Goal: Information Seeking & Learning: Learn about a topic

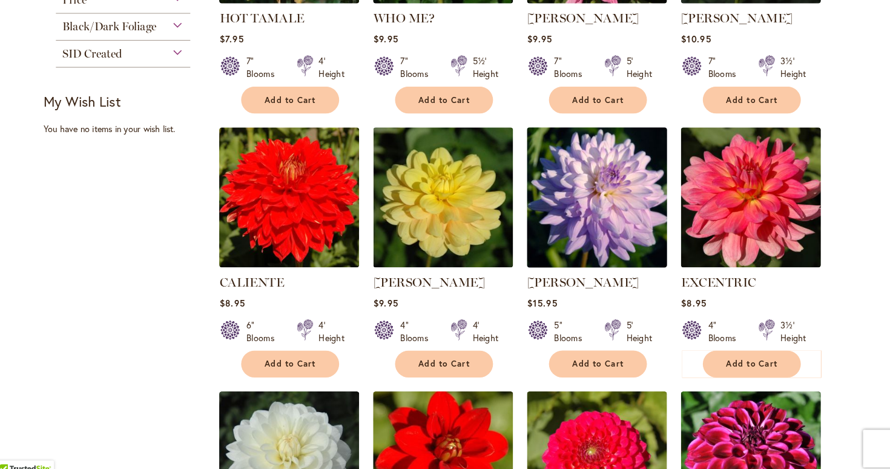
scroll to position [357, 0]
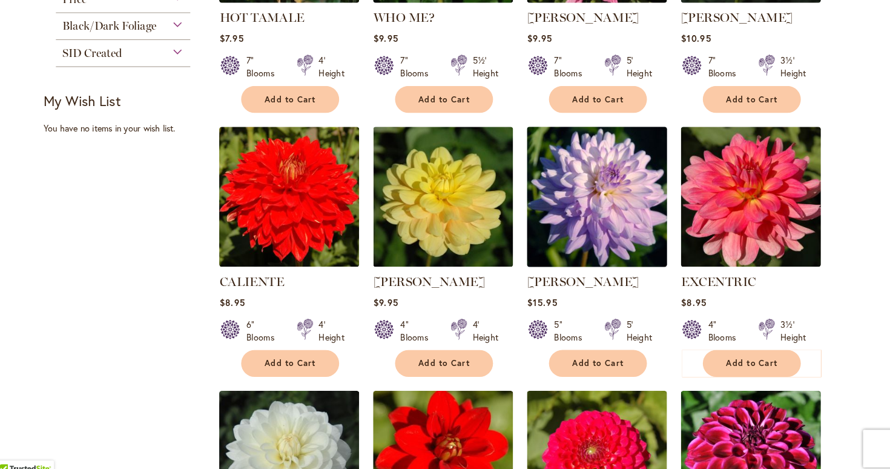
click at [574, 182] on img at bounding box center [592, 199] width 142 height 142
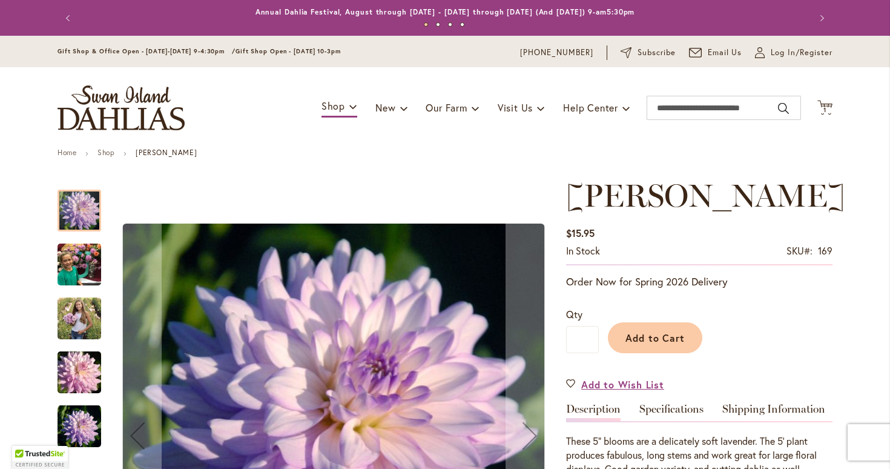
click at [85, 265] on img "JORDAN NICOLE" at bounding box center [80, 265] width 44 height 58
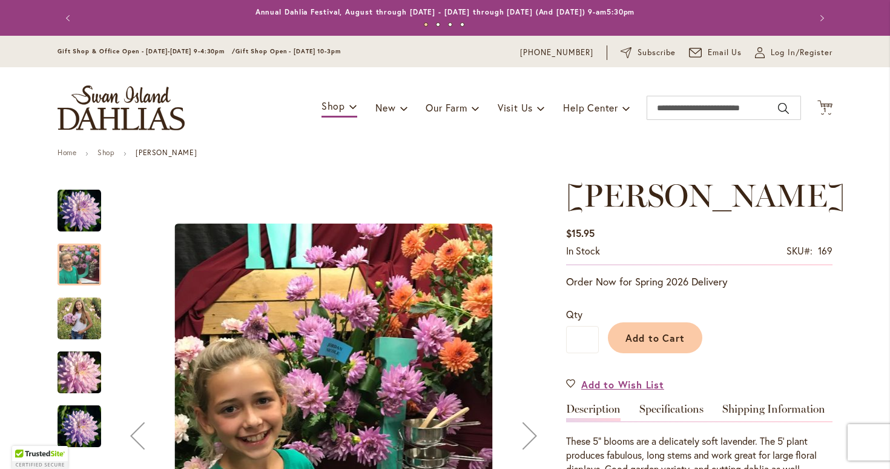
click at [80, 313] on img "JORDAN NICOLE" at bounding box center [80, 318] width 44 height 54
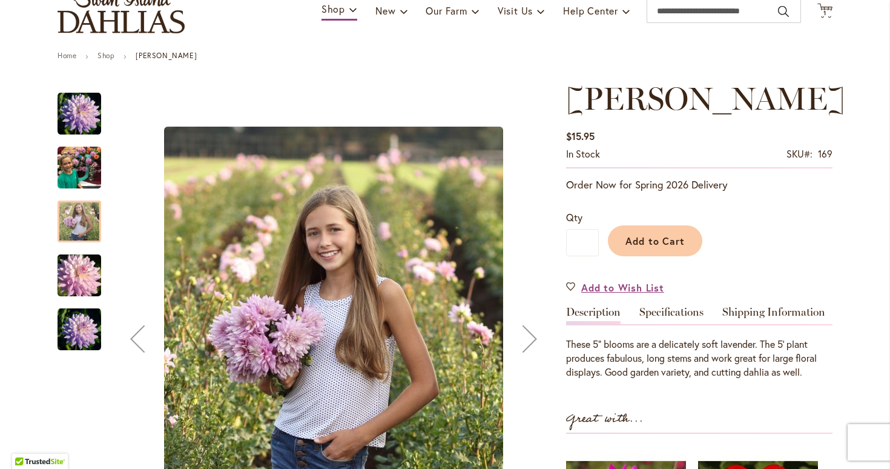
scroll to position [135, 0]
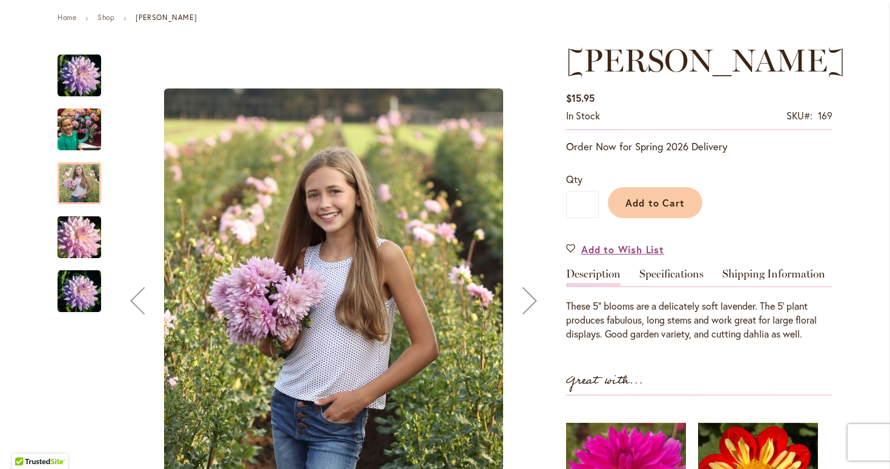
click at [85, 304] on img "JORDAN NICOLE" at bounding box center [80, 291] width 44 height 44
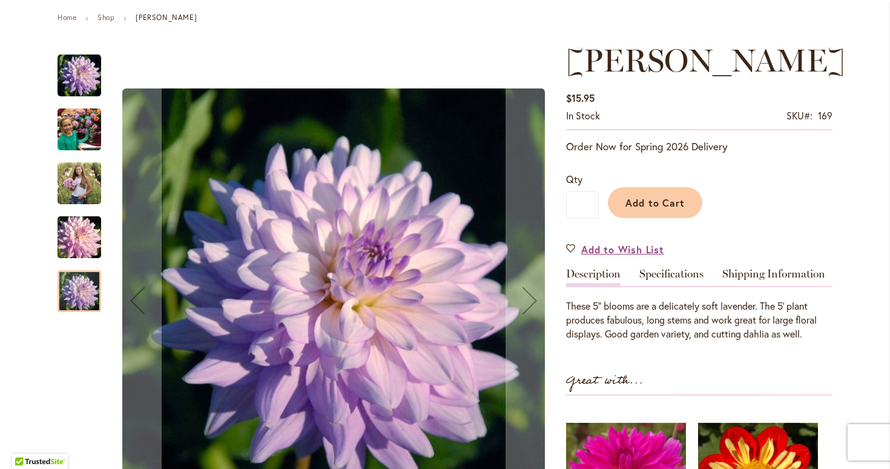
click at [85, 183] on img "JORDAN NICOLE" at bounding box center [80, 183] width 44 height 54
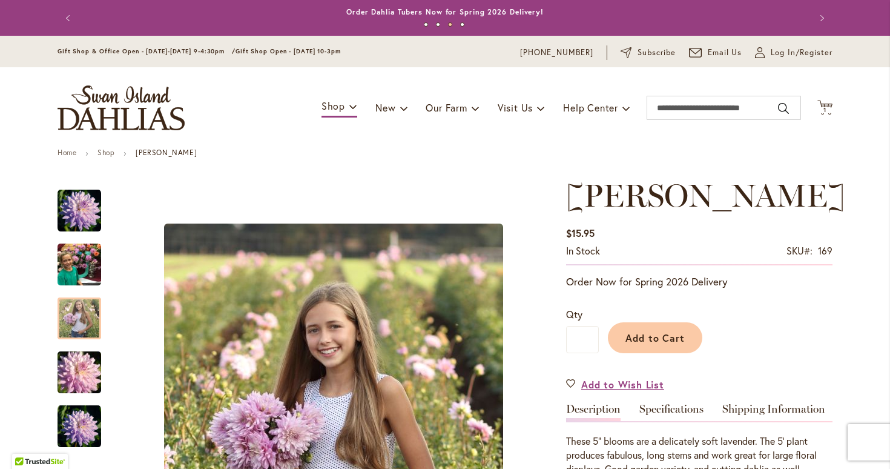
scroll to position [0, 0]
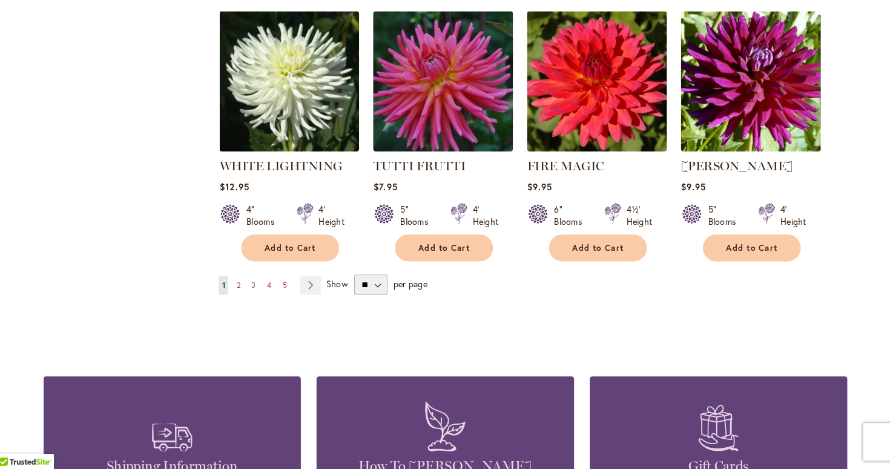
scroll to position [971, 0]
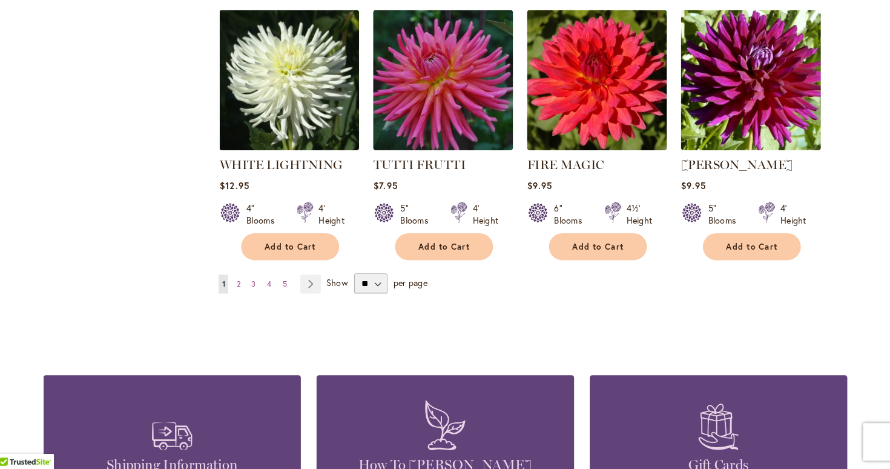
click at [230, 285] on span "1" at bounding box center [231, 289] width 3 height 9
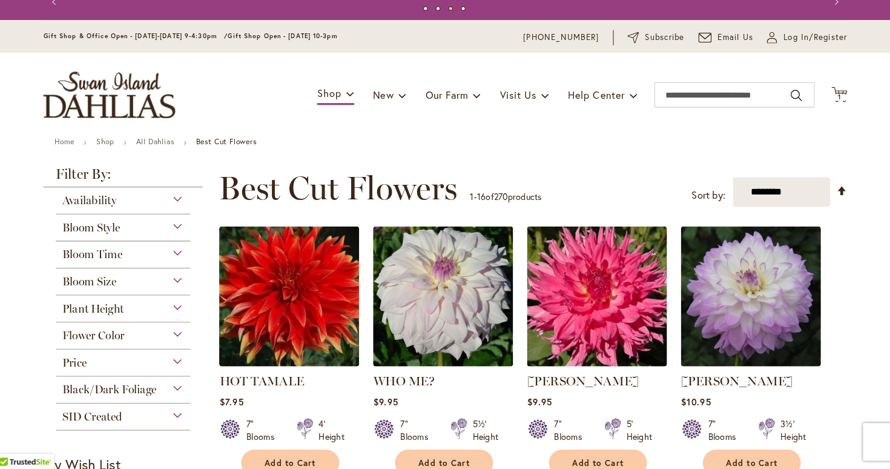
scroll to position [0, 0]
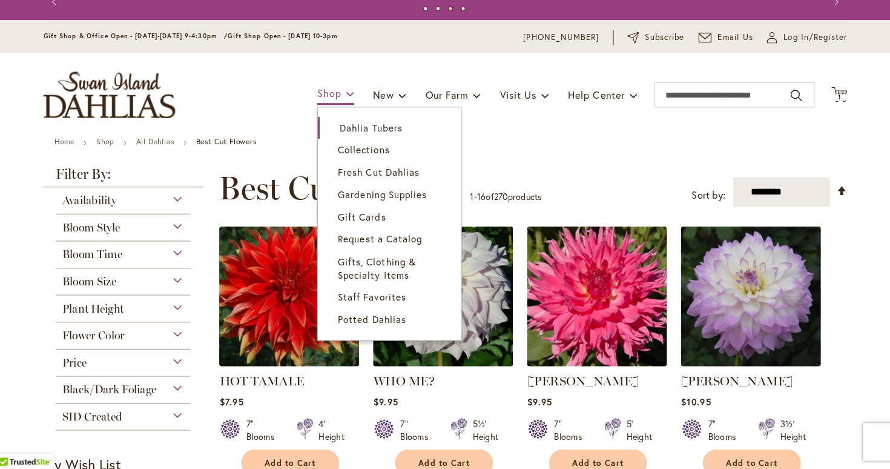
click at [349, 96] on span at bounding box center [353, 105] width 8 height 19
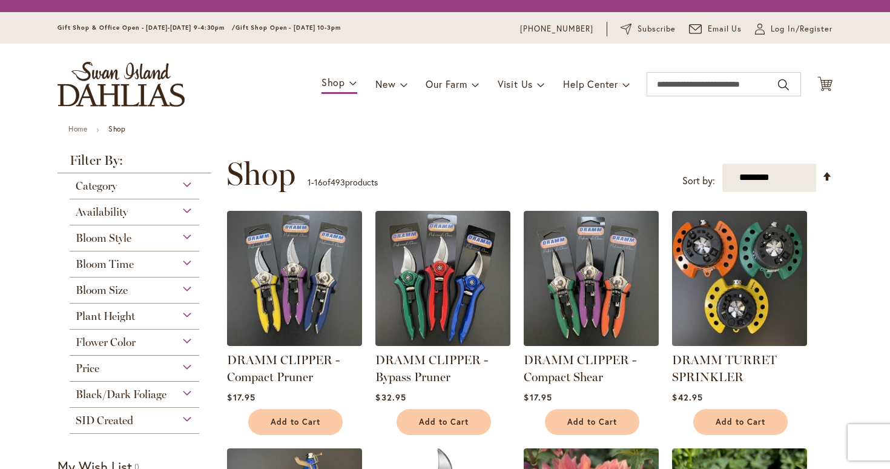
click at [352, 128] on ul "Home Shop" at bounding box center [444, 130] width 753 height 11
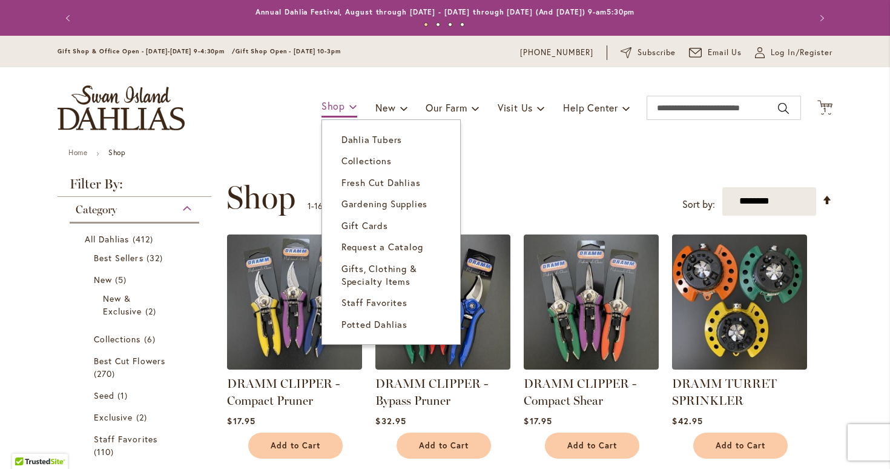
click at [350, 111] on span at bounding box center [353, 105] width 8 height 19
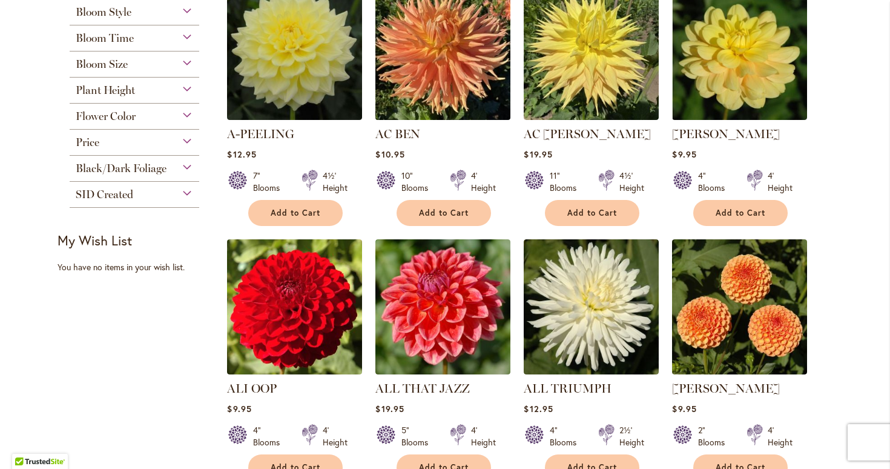
scroll to position [323, 0]
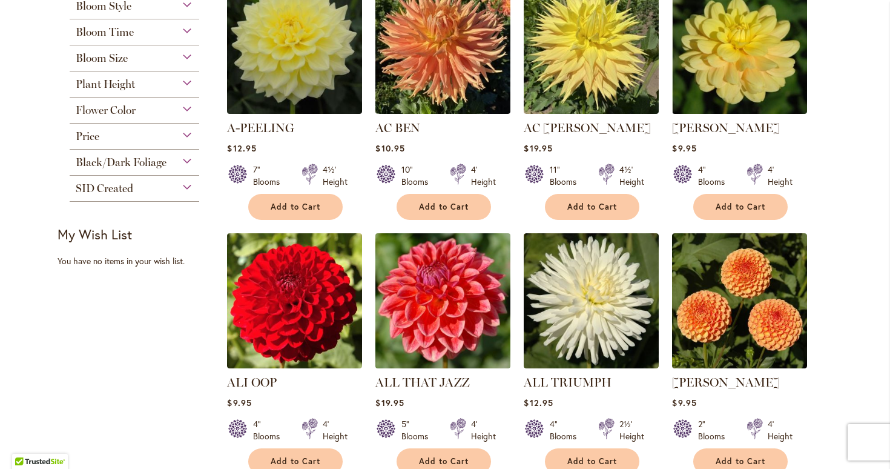
click at [451, 309] on img at bounding box center [443, 301] width 142 height 142
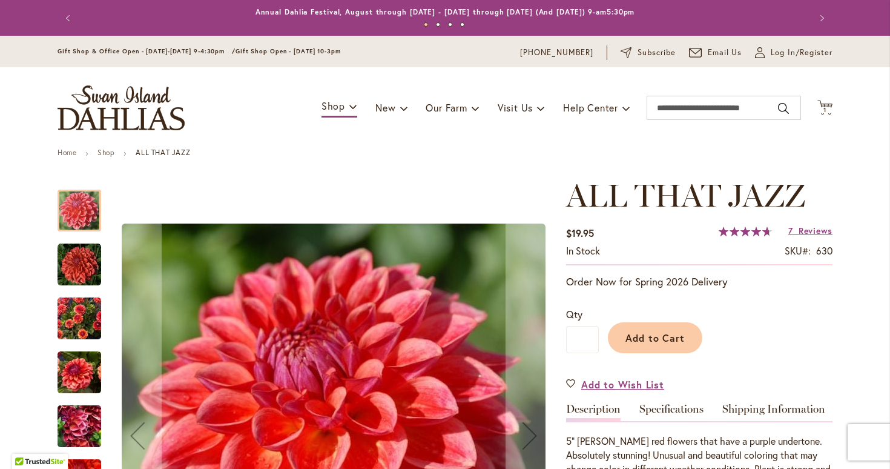
click at [84, 261] on img "ALL THAT JAZZ" at bounding box center [80, 265] width 44 height 44
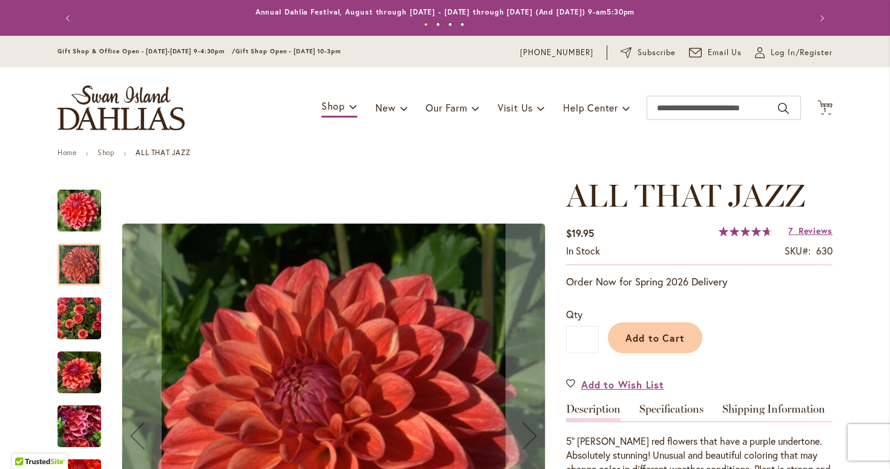
click at [84, 318] on img "ALL THAT JAZZ" at bounding box center [80, 318] width 44 height 58
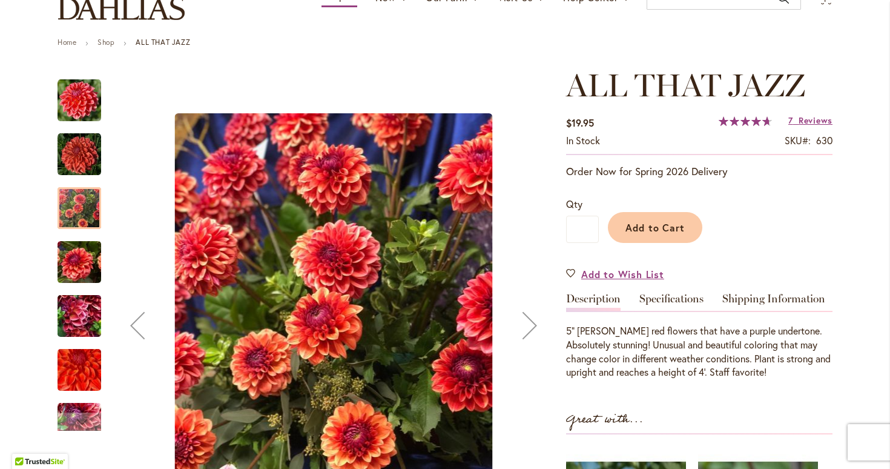
scroll to position [111, 0]
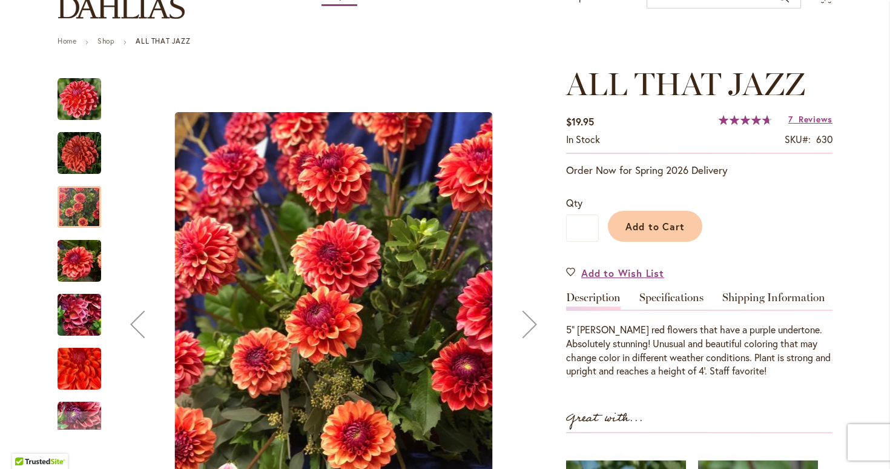
click at [74, 267] on img "ALL THAT JAZZ" at bounding box center [80, 261] width 44 height 58
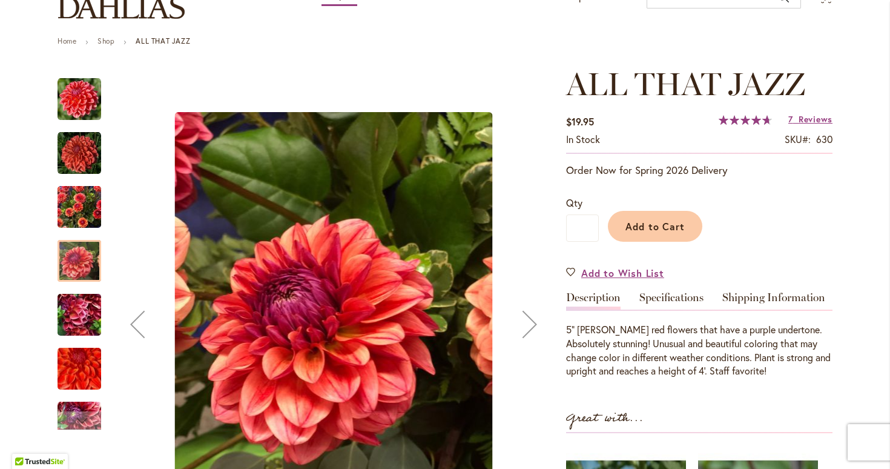
click at [77, 324] on img "ALL THAT JAZZ" at bounding box center [80, 315] width 44 height 58
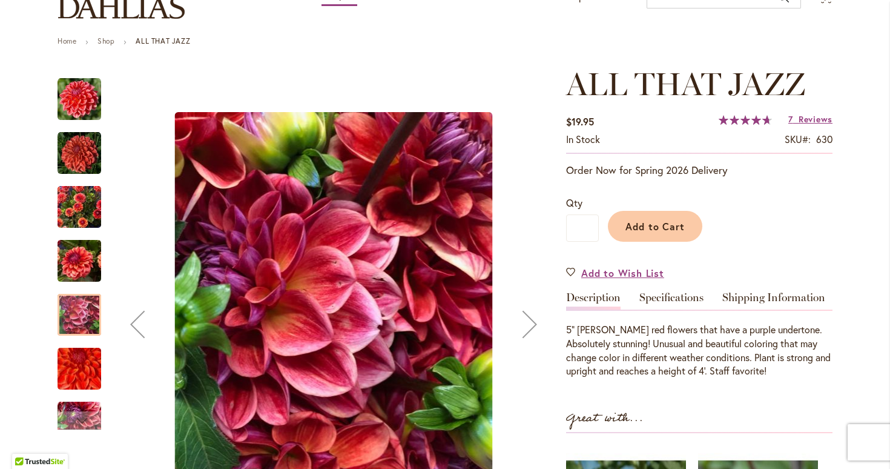
click at [78, 352] on img "ALL THAT JAZZ" at bounding box center [79, 368] width 87 height 78
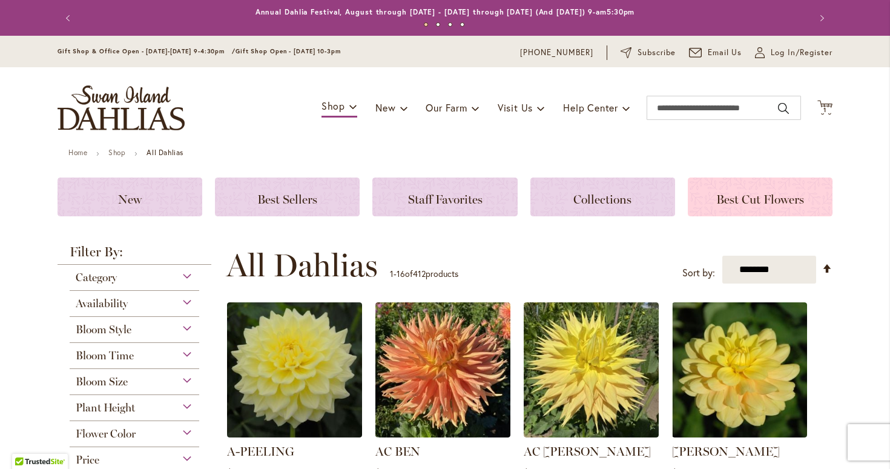
click at [785, 205] on span "Best Cut Flowers" at bounding box center [760, 199] width 88 height 15
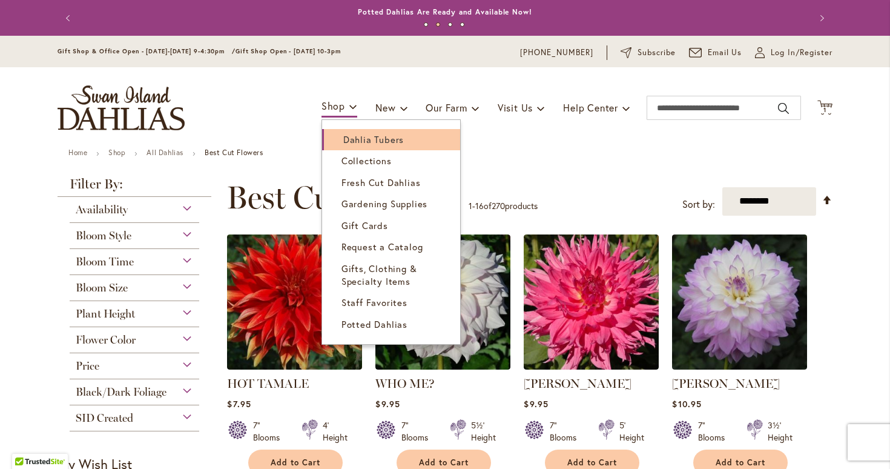
click at [348, 139] on span "Dahlia Tubers" at bounding box center [373, 139] width 61 height 12
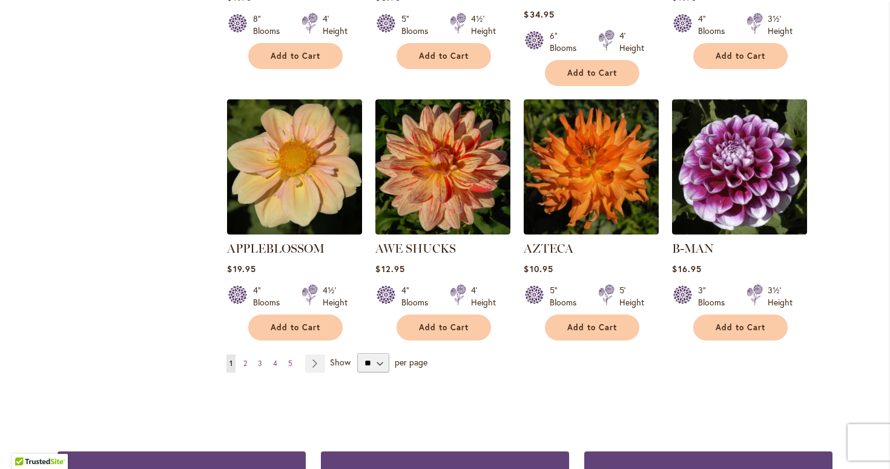
scroll to position [986, 0]
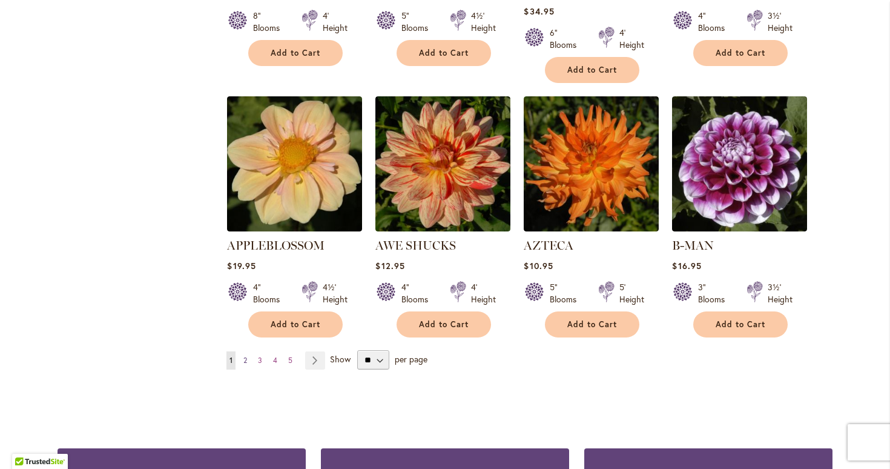
click at [246, 355] on span "2" at bounding box center [245, 359] width 4 height 9
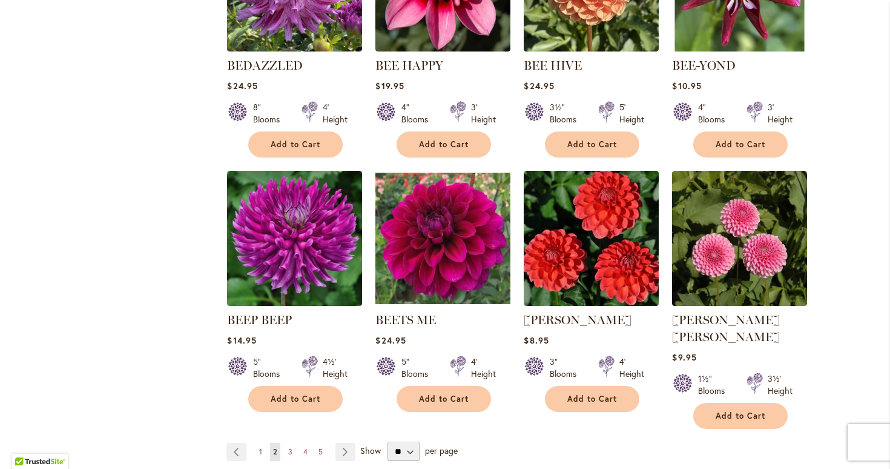
scroll to position [896, 0]
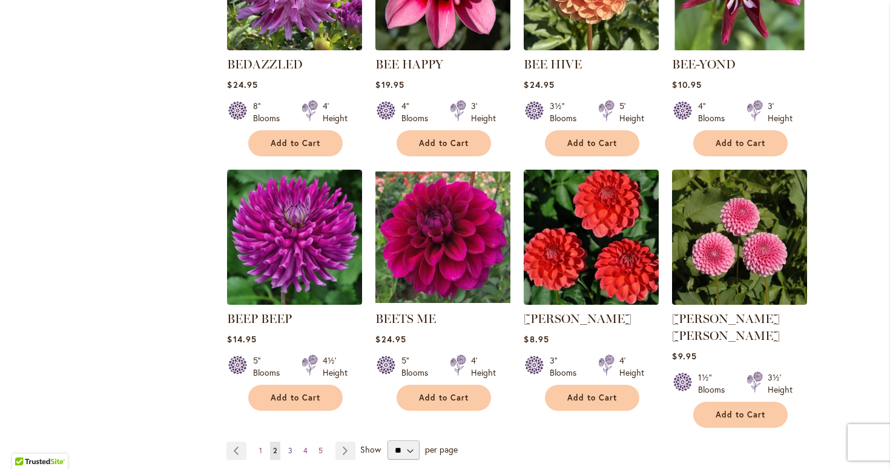
click at [289, 446] on span "3" at bounding box center [290, 450] width 4 height 9
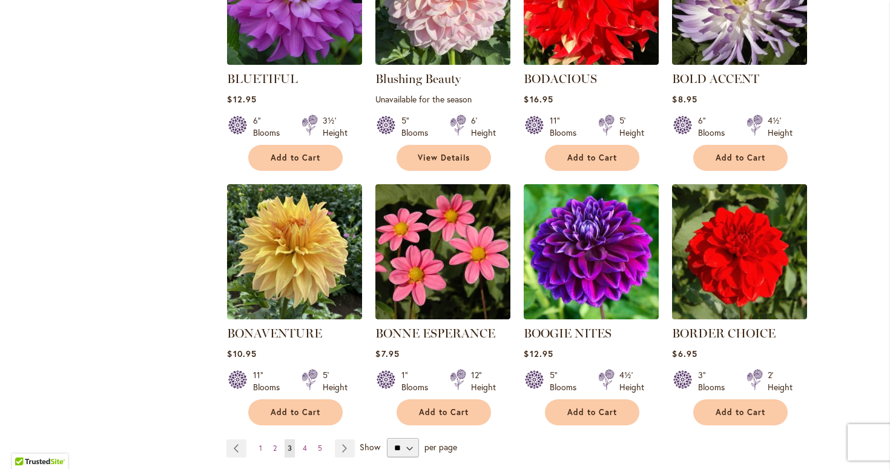
scroll to position [882, 0]
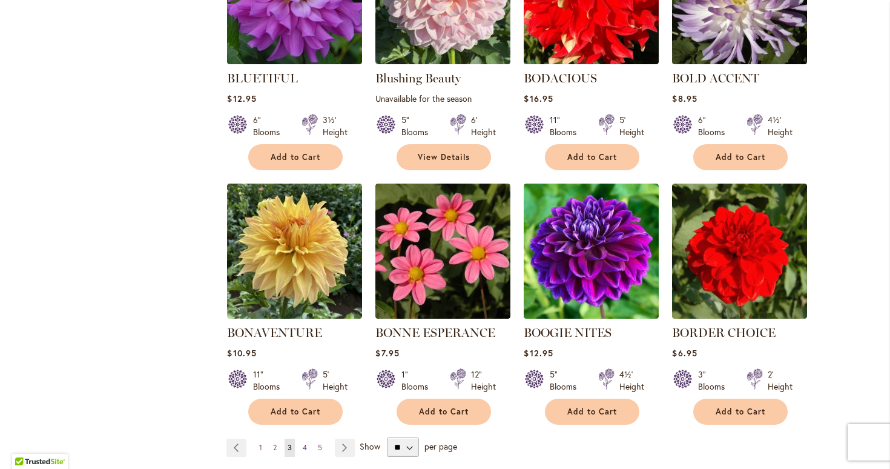
click at [305, 443] on span "4" at bounding box center [305, 447] width 4 height 9
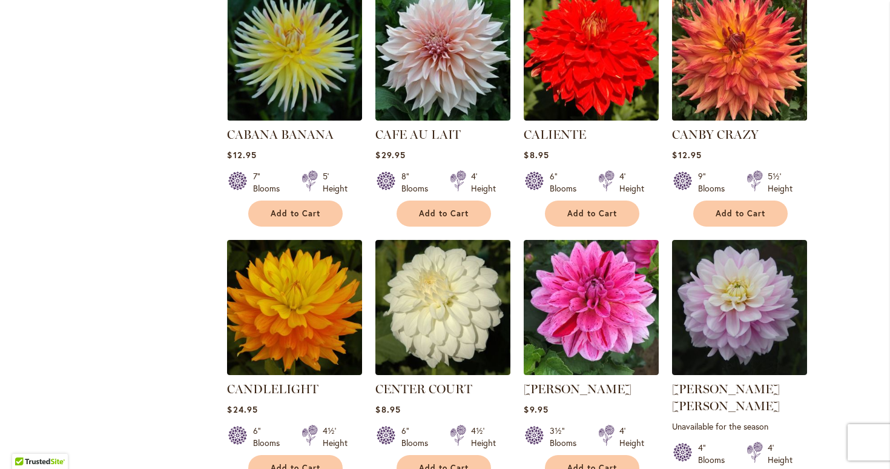
scroll to position [839, 0]
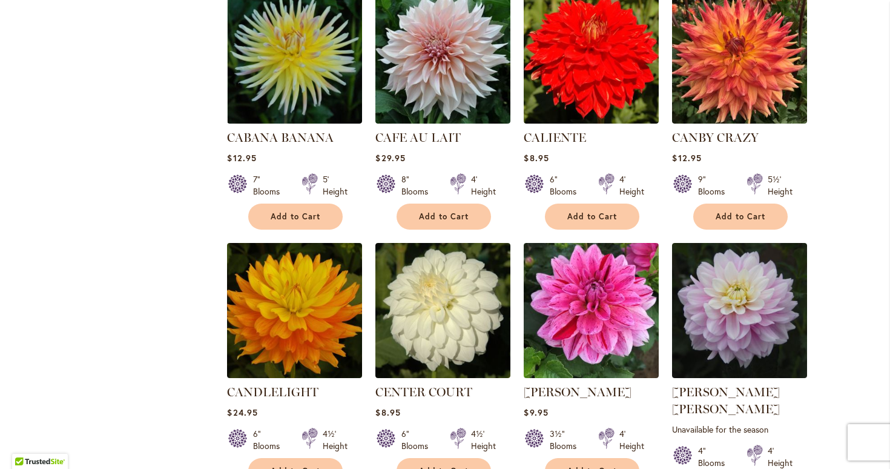
click at [837, 38] on main "Home Shop All Dahlias New Best Sellers Staff Favorites Collections Best Cut Flo…" at bounding box center [445, 52] width 797 height 1487
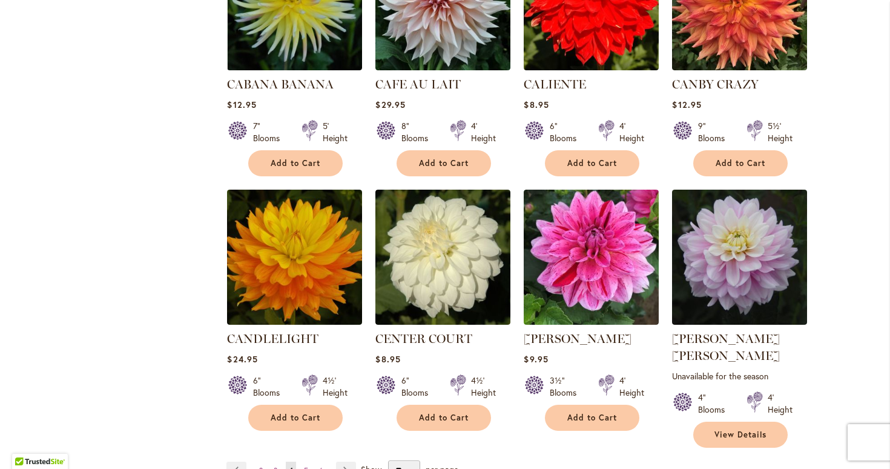
scroll to position [894, 0]
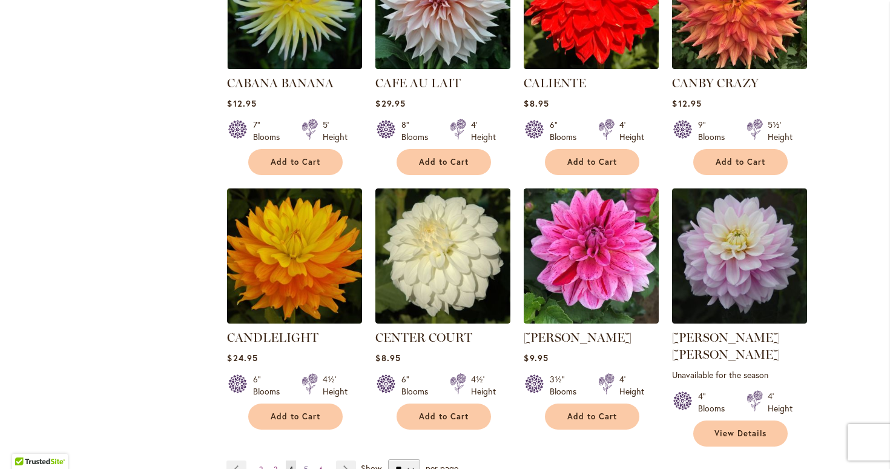
click at [308, 464] on span "5" at bounding box center [306, 468] width 4 height 9
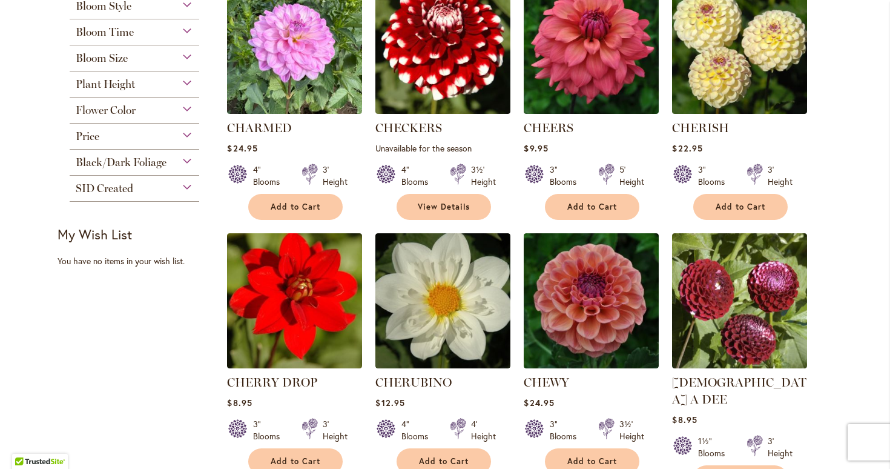
scroll to position [334, 0]
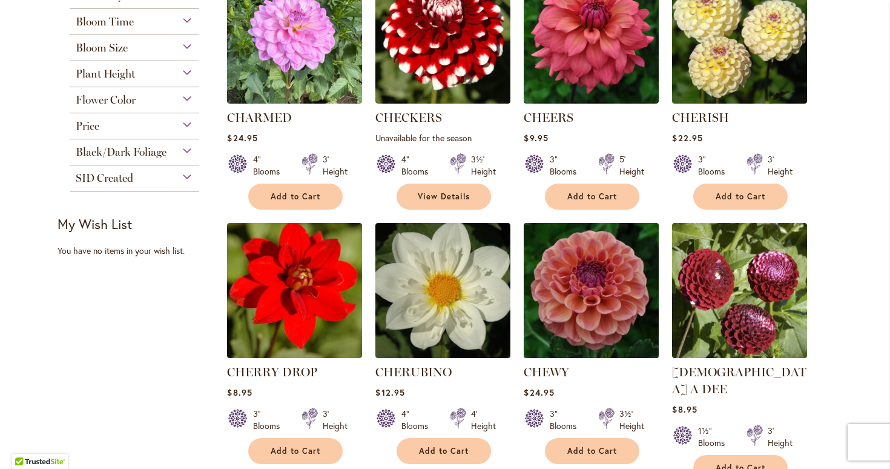
click at [618, 292] on img at bounding box center [592, 291] width 142 height 142
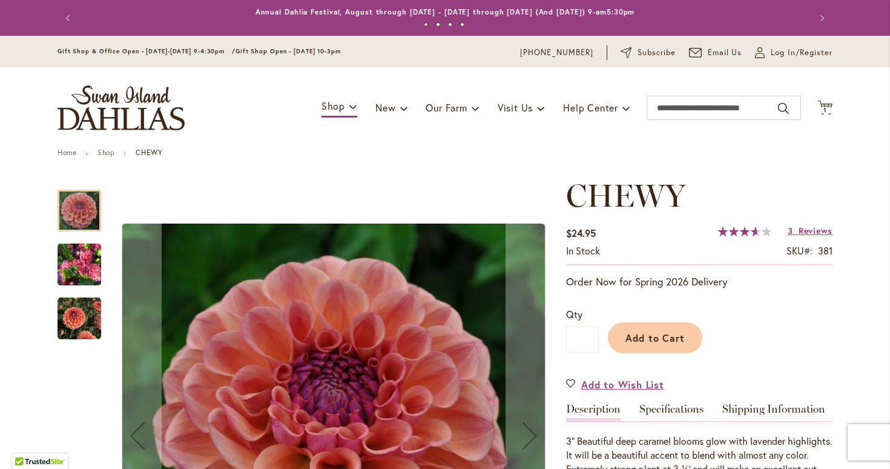
click at [79, 264] on img "CHEWY" at bounding box center [80, 265] width 44 height 58
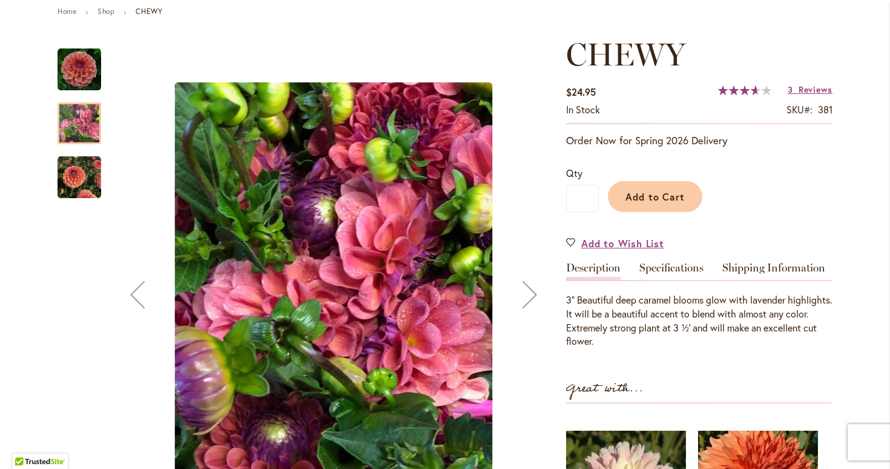
scroll to position [144, 0]
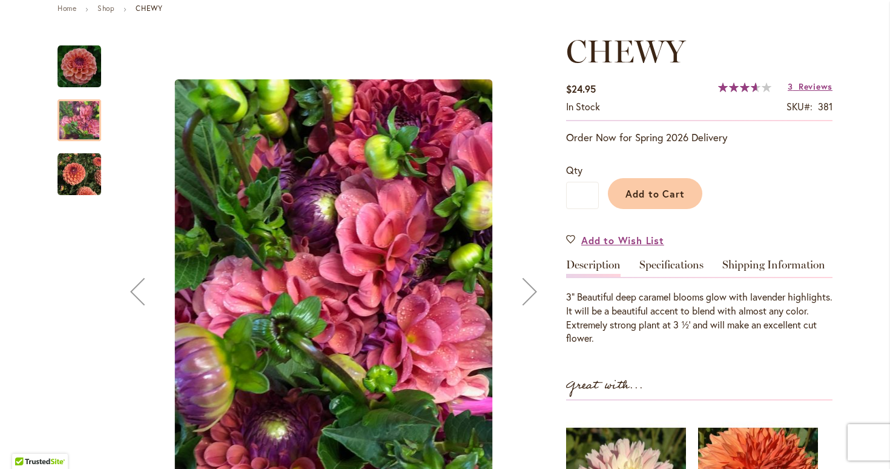
click at [76, 168] on img "CHEWY" at bounding box center [80, 175] width 44 height 44
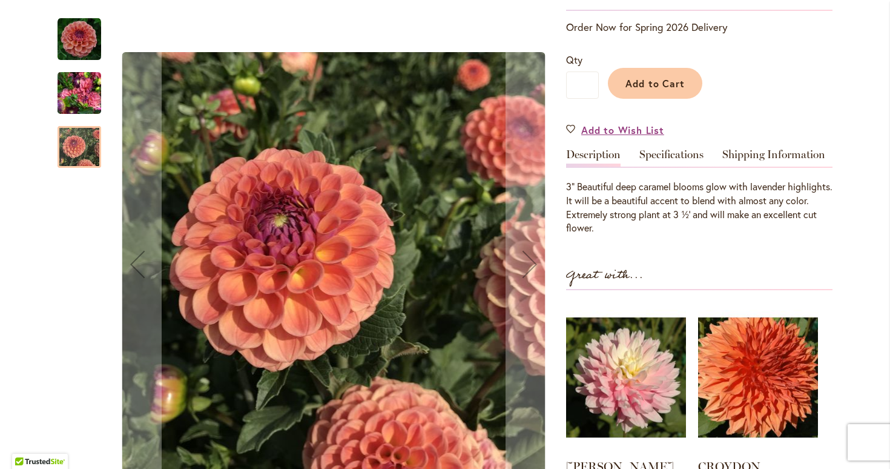
scroll to position [253, 0]
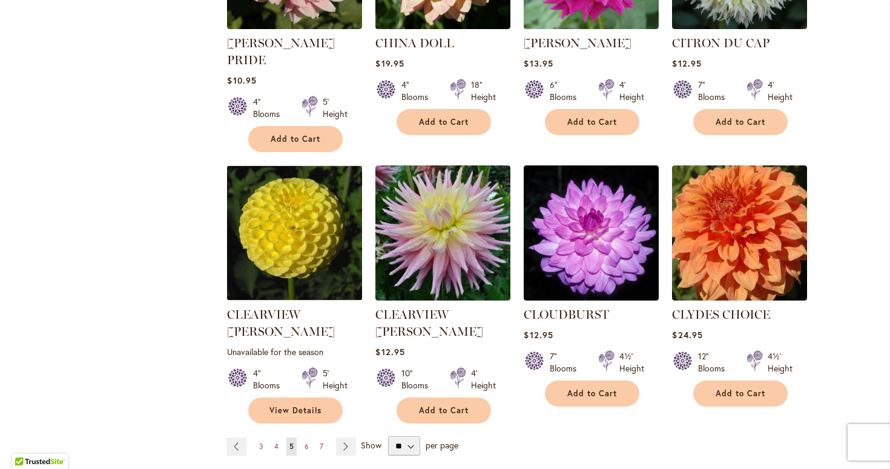
scroll to position [936, 0]
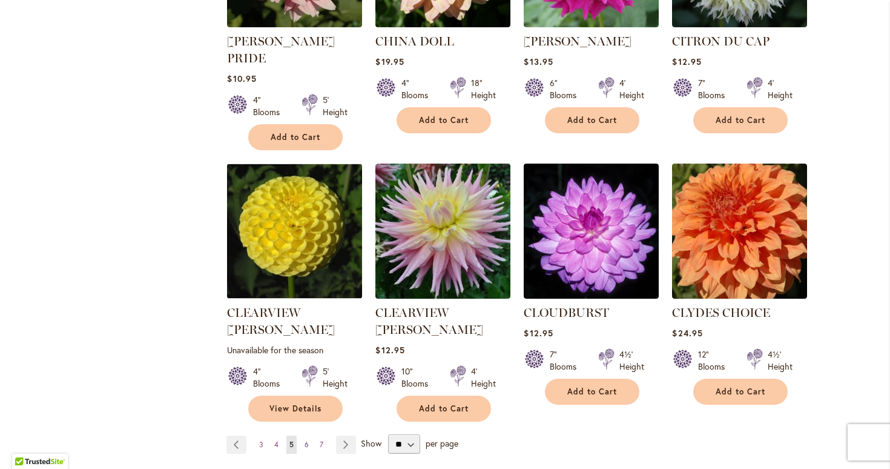
click at [308, 440] on span "6" at bounding box center [307, 444] width 4 height 9
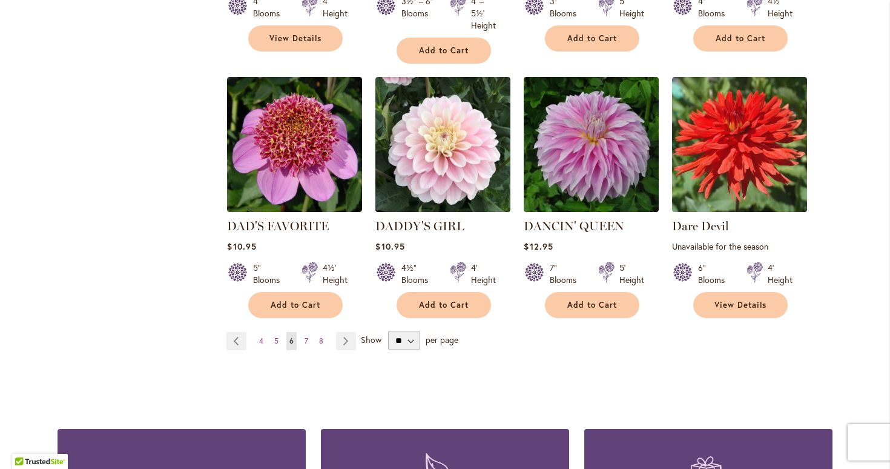
scroll to position [1035, 0]
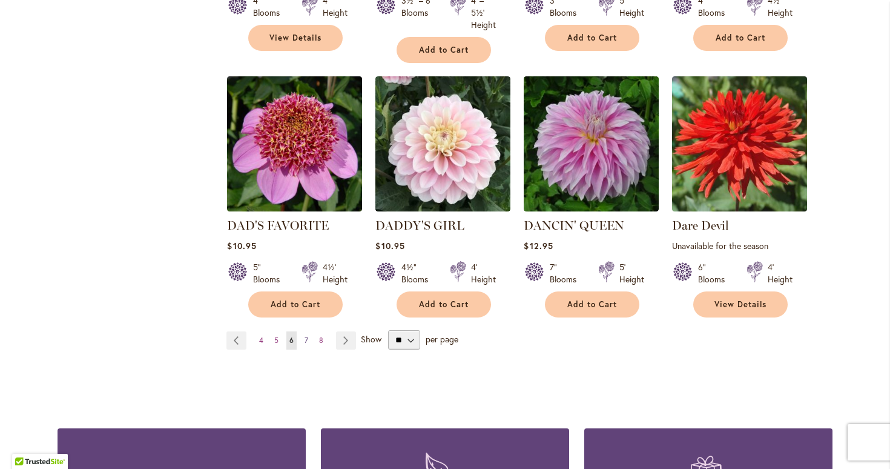
click at [306, 335] on span "7" at bounding box center [307, 339] width 4 height 9
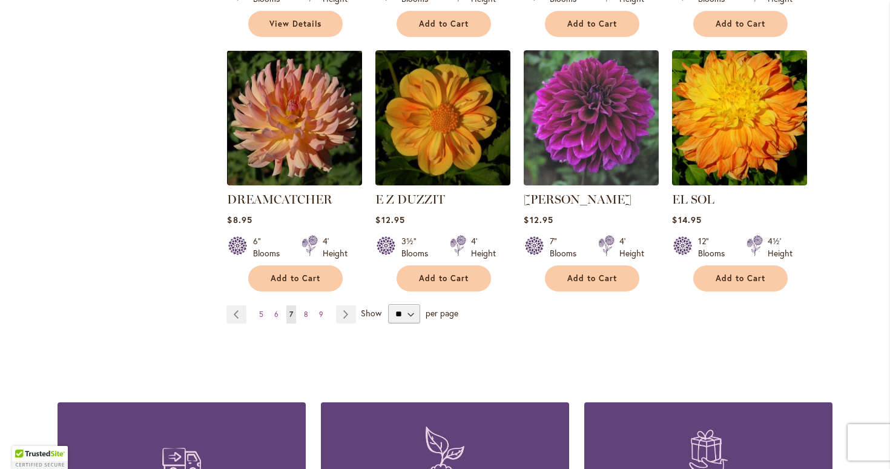
scroll to position [1052, 0]
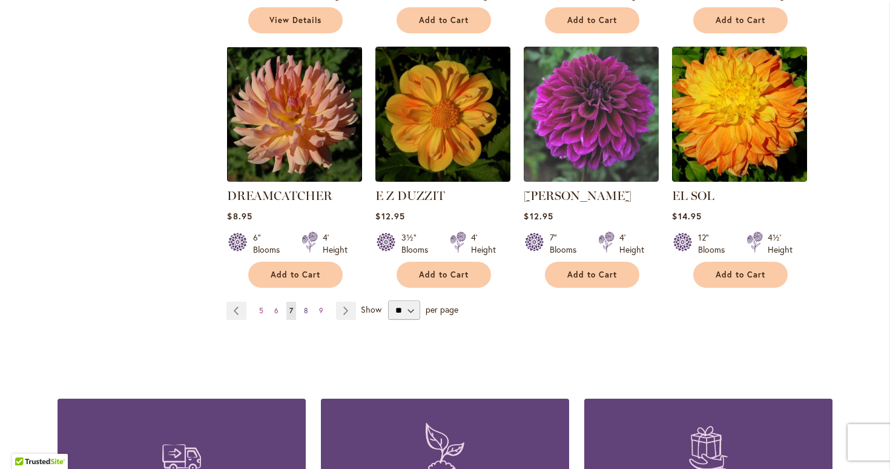
click at [306, 306] on span "8" at bounding box center [306, 310] width 4 height 9
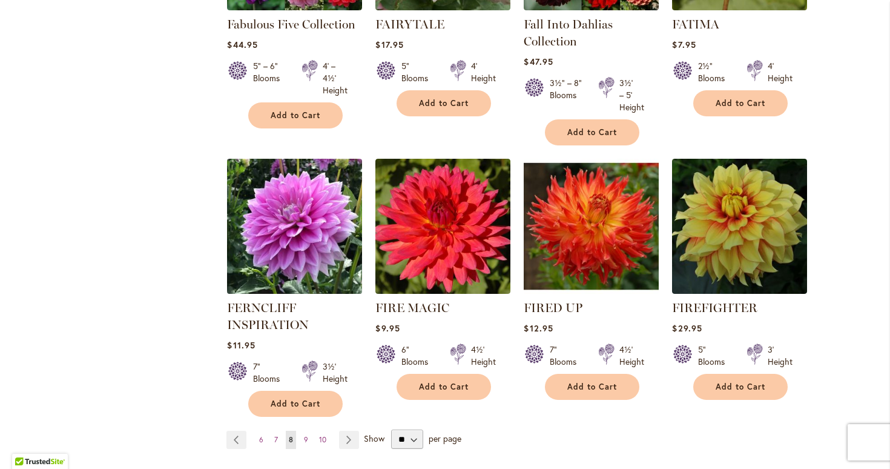
scroll to position [939, 0]
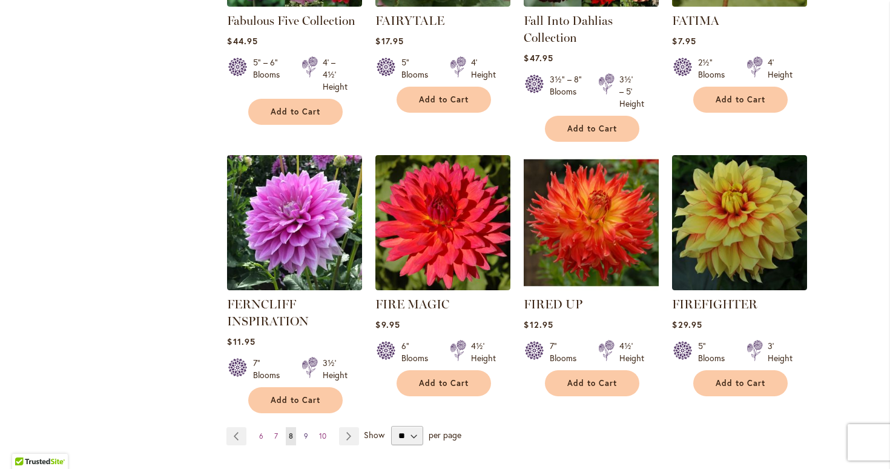
click at [306, 432] on span "9" at bounding box center [306, 435] width 4 height 9
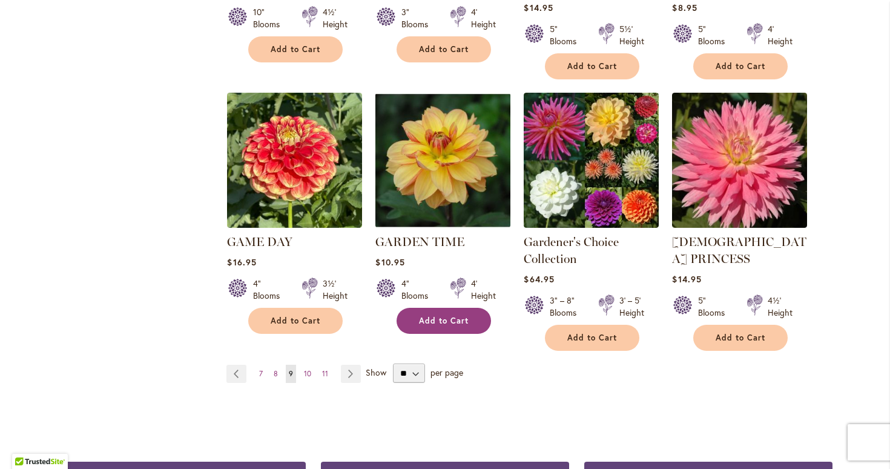
scroll to position [1025, 0]
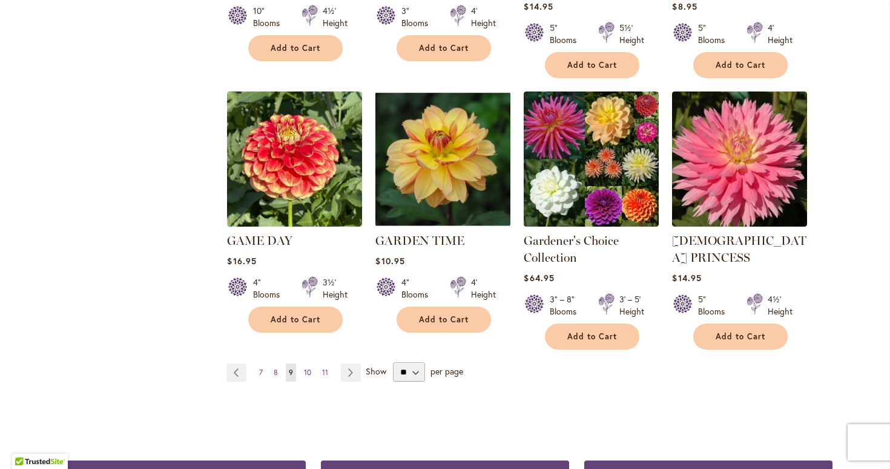
click at [309, 368] on span "10" at bounding box center [307, 372] width 7 height 9
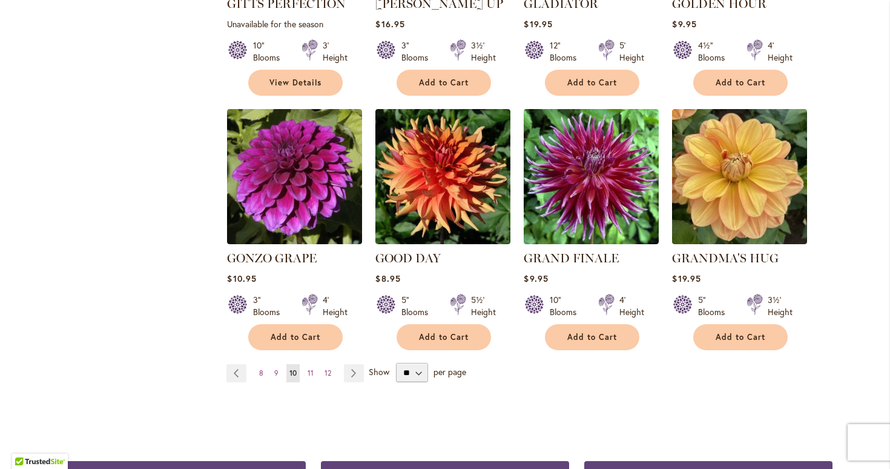
scroll to position [974, 0]
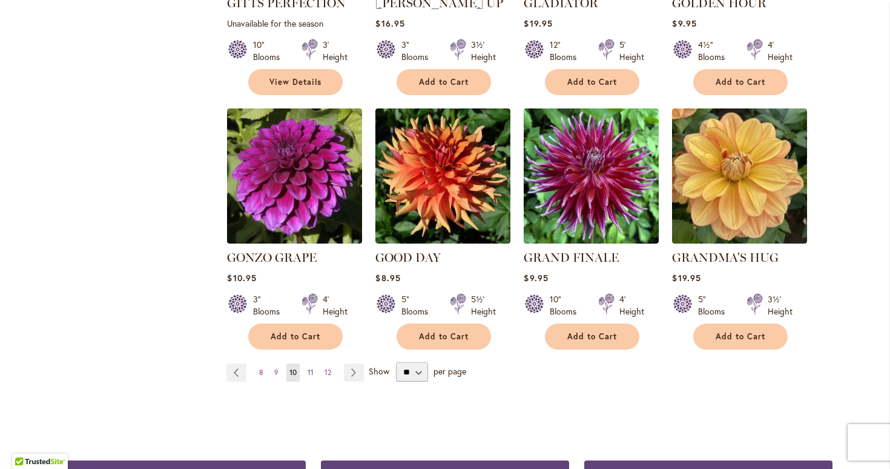
click at [310, 368] on span "11" at bounding box center [311, 372] width 6 height 9
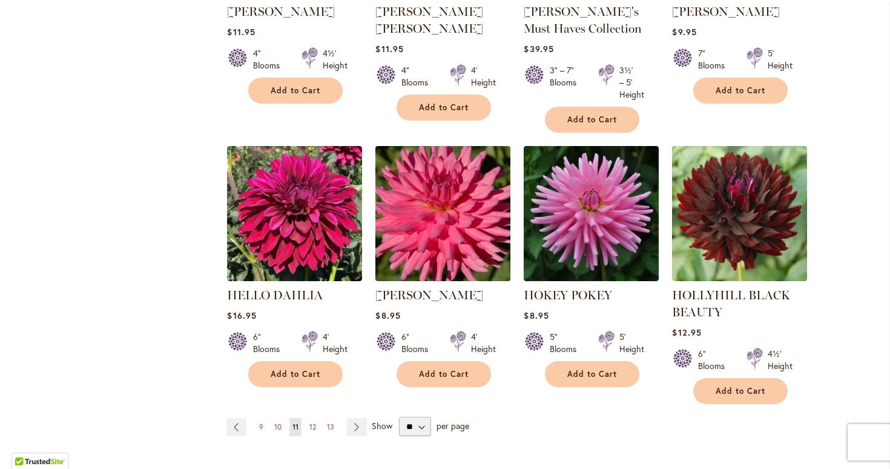
scroll to position [966, 0]
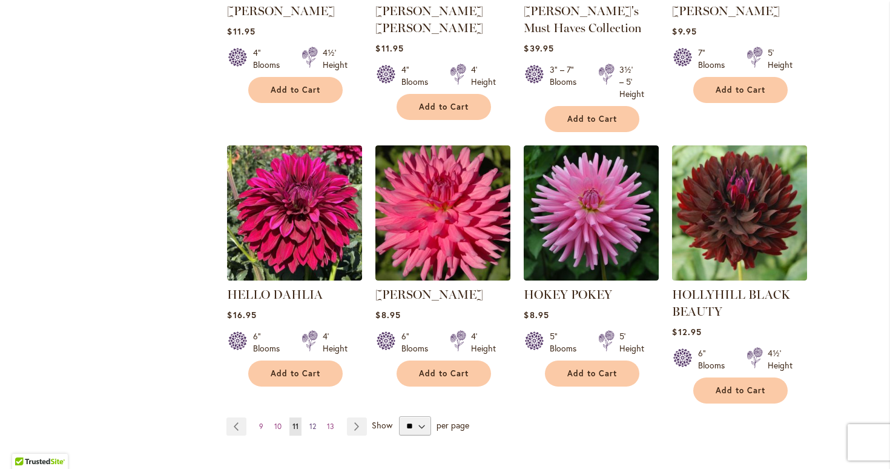
click at [311, 421] on span "12" at bounding box center [312, 425] width 7 height 9
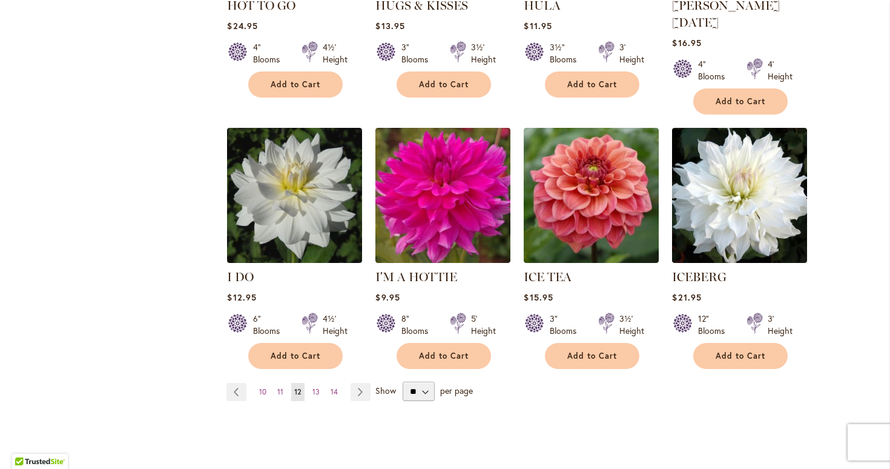
scroll to position [956, 0]
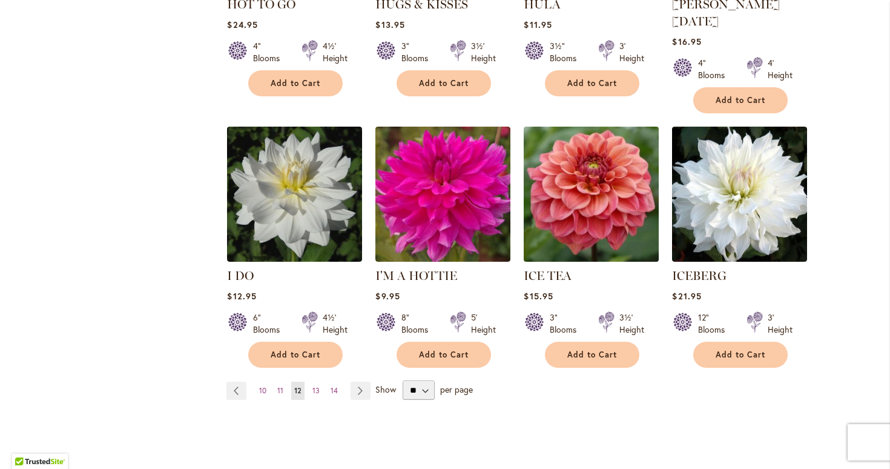
click at [598, 211] on img at bounding box center [592, 195] width 142 height 142
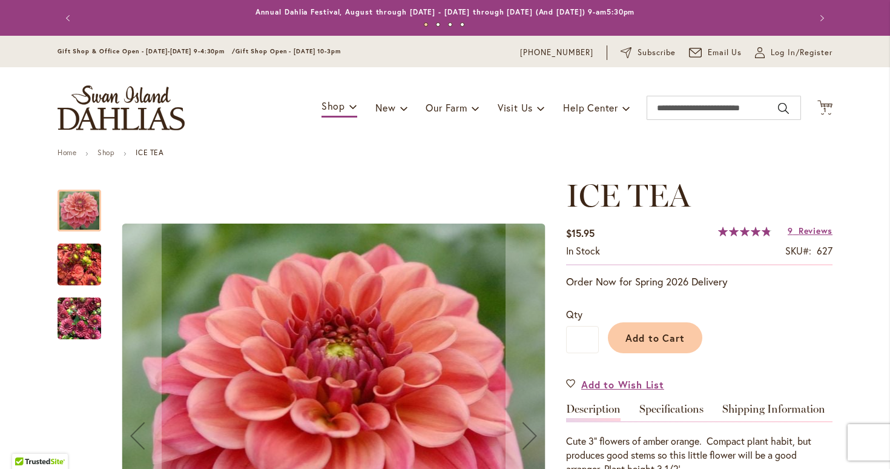
click at [74, 251] on img "ICE TEA" at bounding box center [80, 265] width 44 height 58
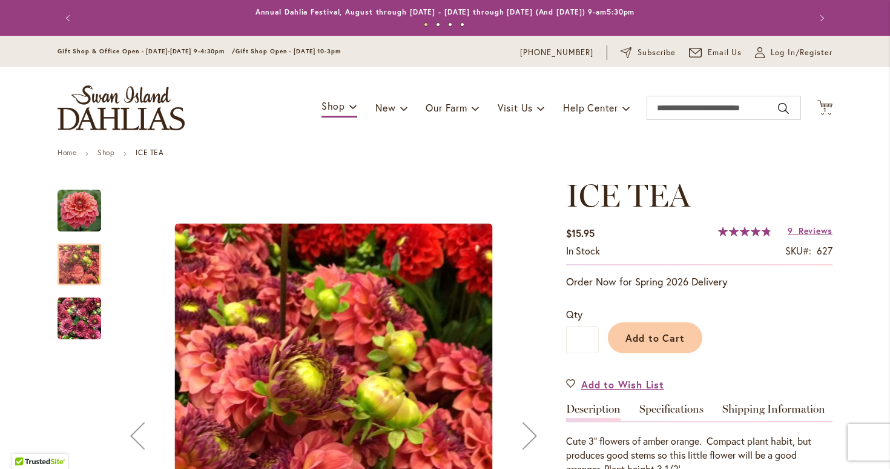
click at [77, 322] on img "ICE TEA" at bounding box center [80, 318] width 44 height 58
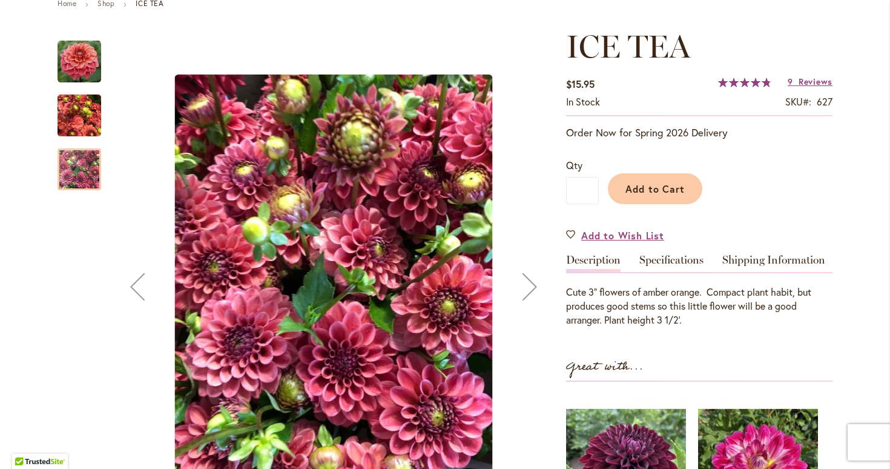
scroll to position [95, 0]
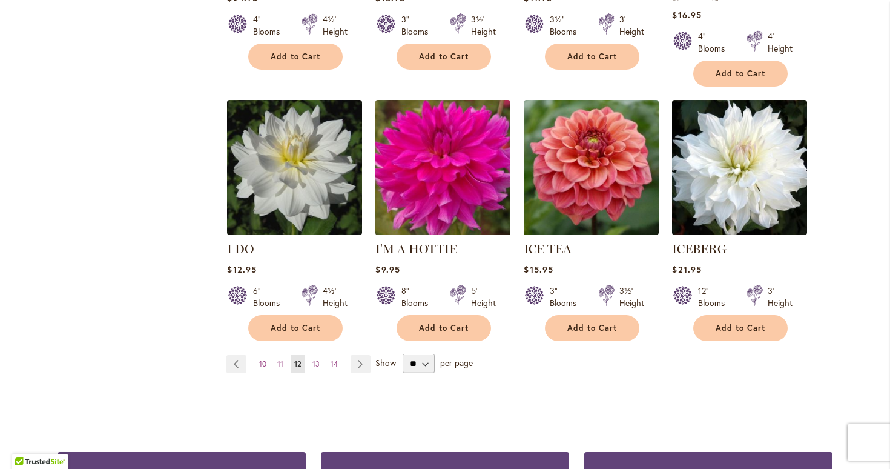
scroll to position [1003, 0]
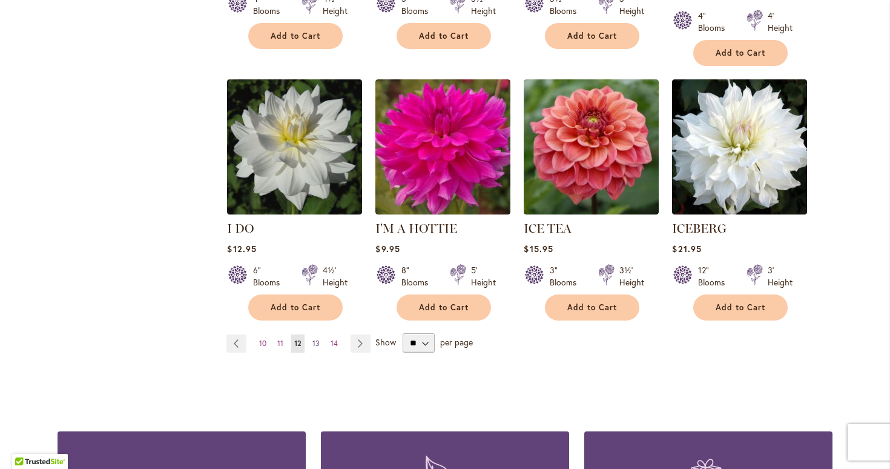
click at [316, 339] on span "13" at bounding box center [315, 343] width 7 height 9
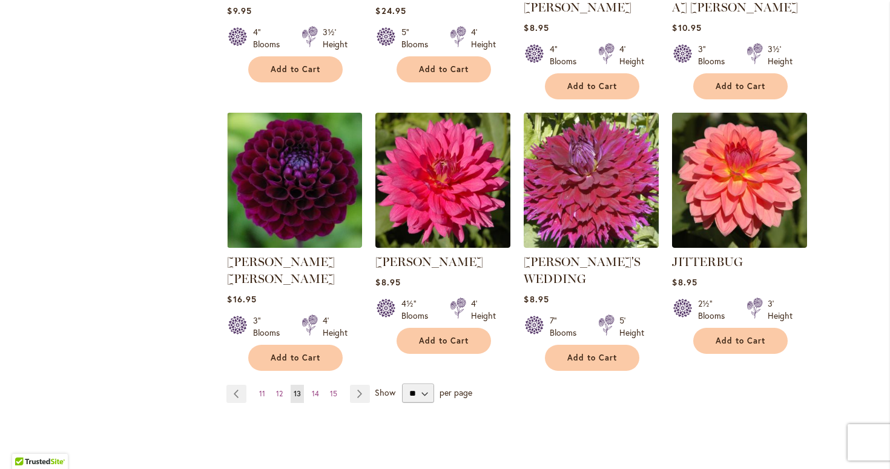
scroll to position [974, 0]
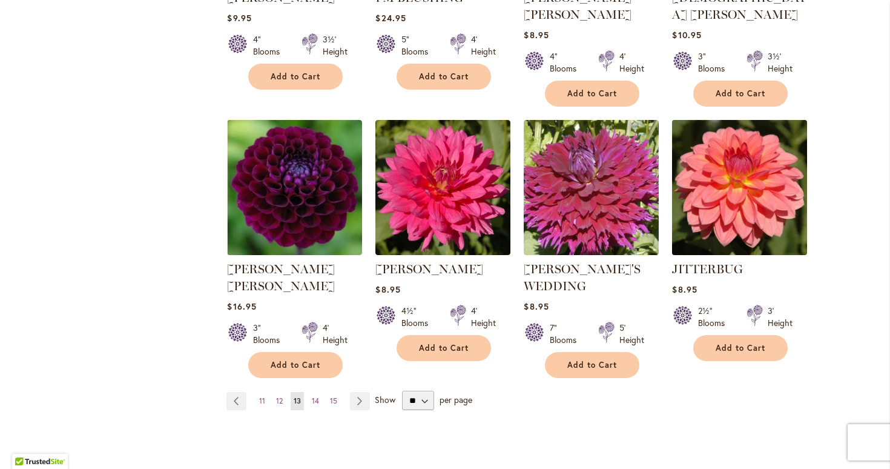
click at [727, 171] on img at bounding box center [740, 188] width 142 height 142
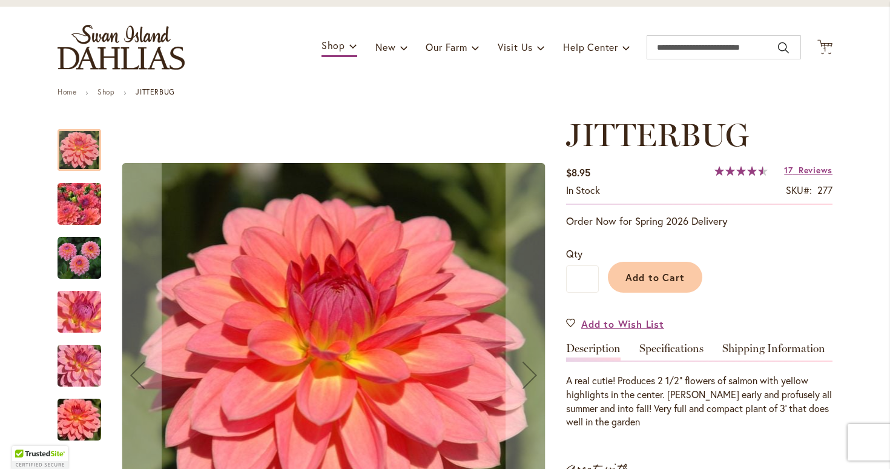
scroll to position [62, 0]
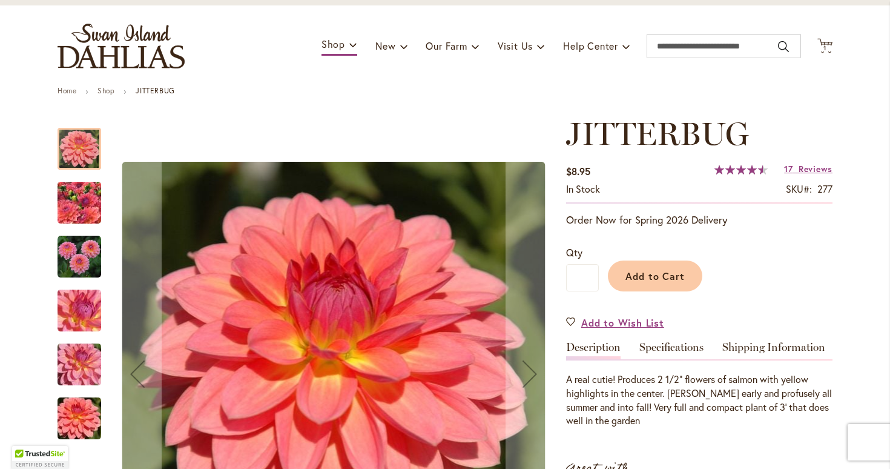
click at [75, 206] on img "JITTERBUG" at bounding box center [79, 202] width 87 height 65
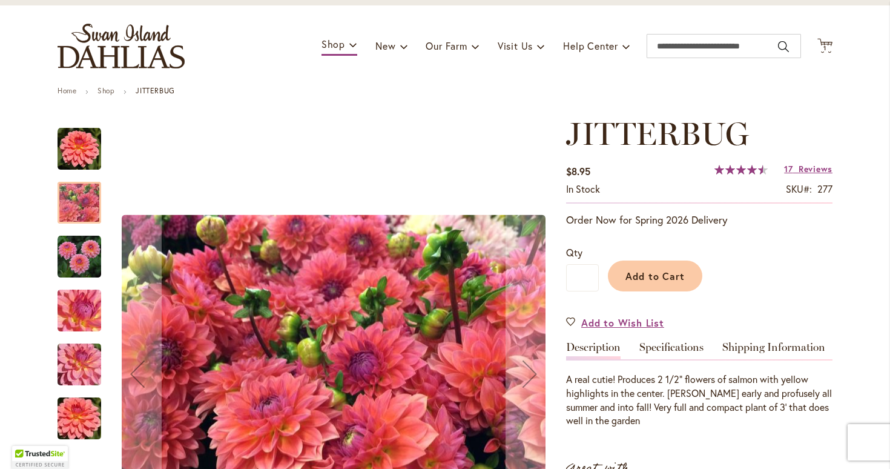
click at [75, 261] on img "JITTERBUG" at bounding box center [80, 257] width 44 height 44
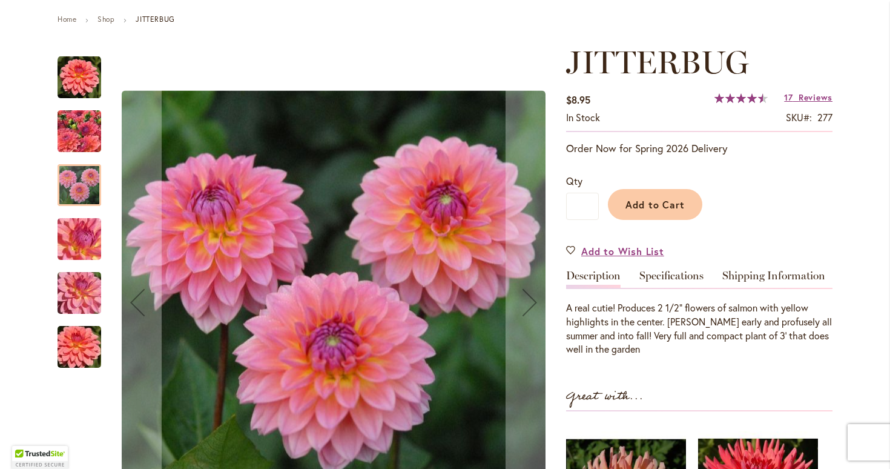
scroll to position [174, 0]
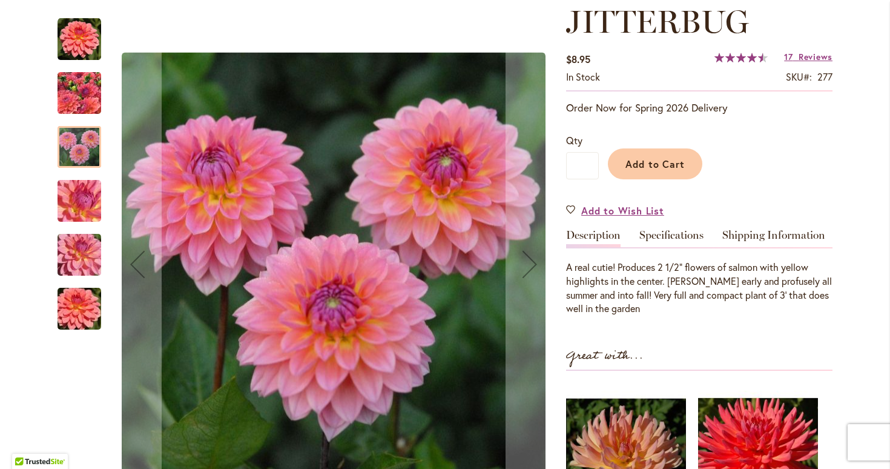
click at [69, 199] on img "JITTERBUG" at bounding box center [79, 200] width 87 height 65
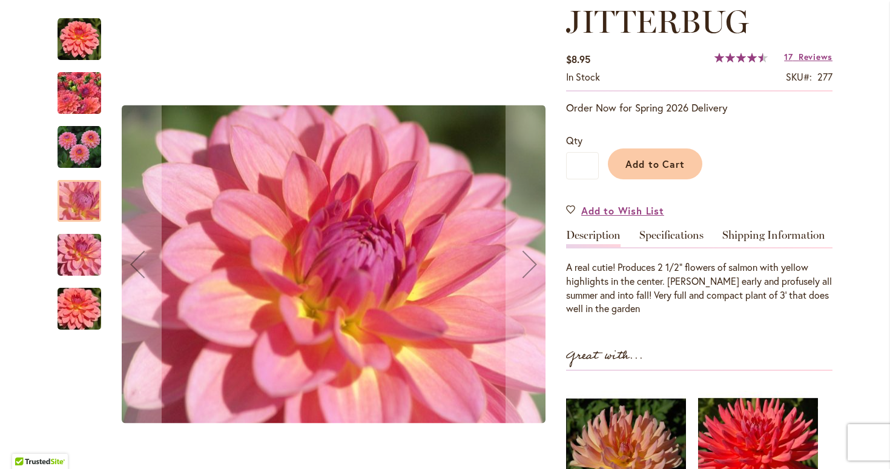
click at [74, 258] on img "JITTERBUG" at bounding box center [79, 254] width 87 height 65
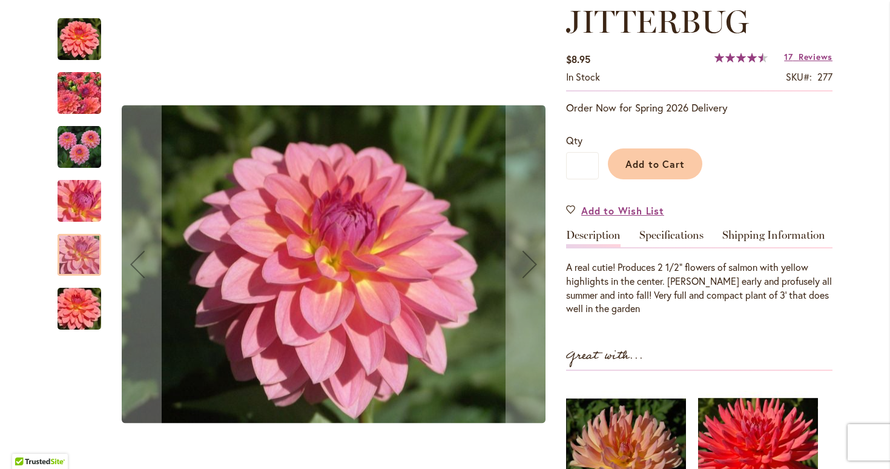
click at [83, 315] on img "JITTERBUG" at bounding box center [79, 309] width 87 height 58
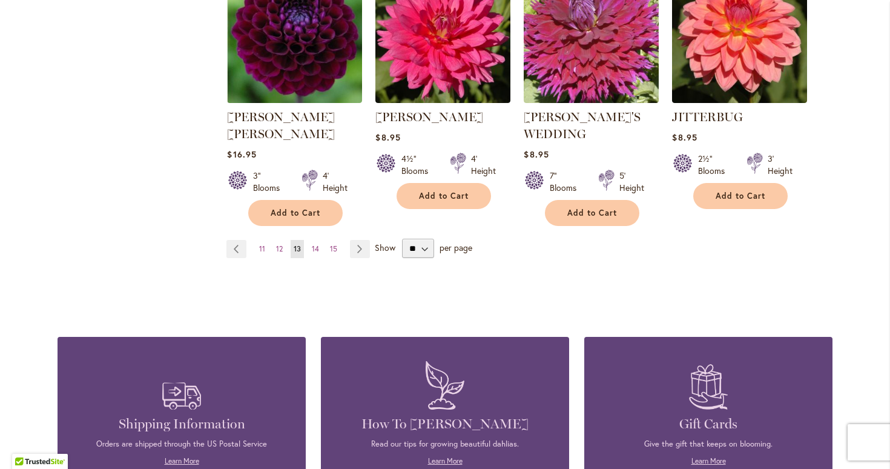
scroll to position [1196, 0]
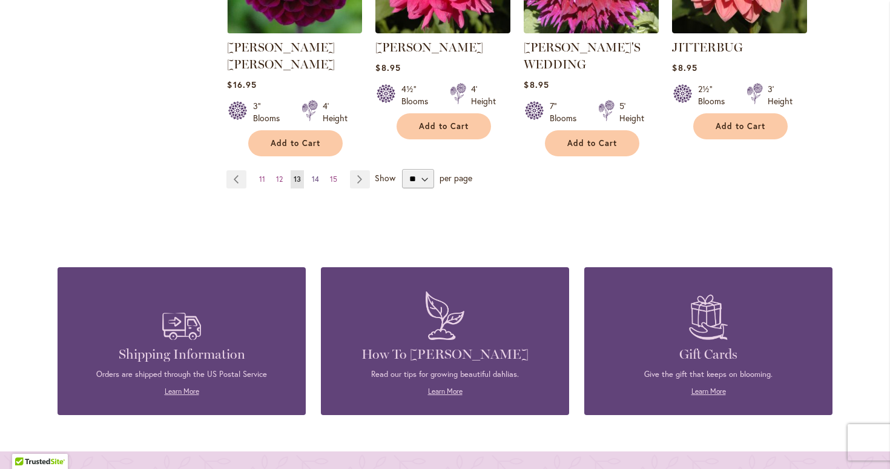
click at [311, 170] on link "Page 14" at bounding box center [315, 179] width 13 height 18
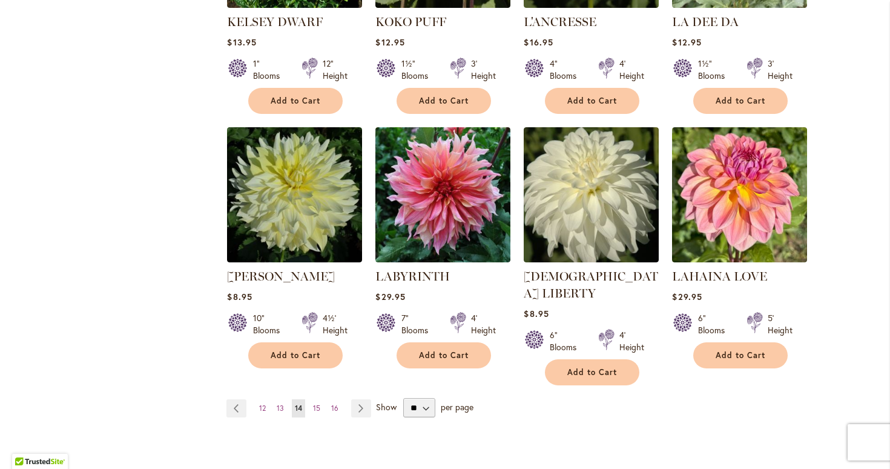
scroll to position [974, 0]
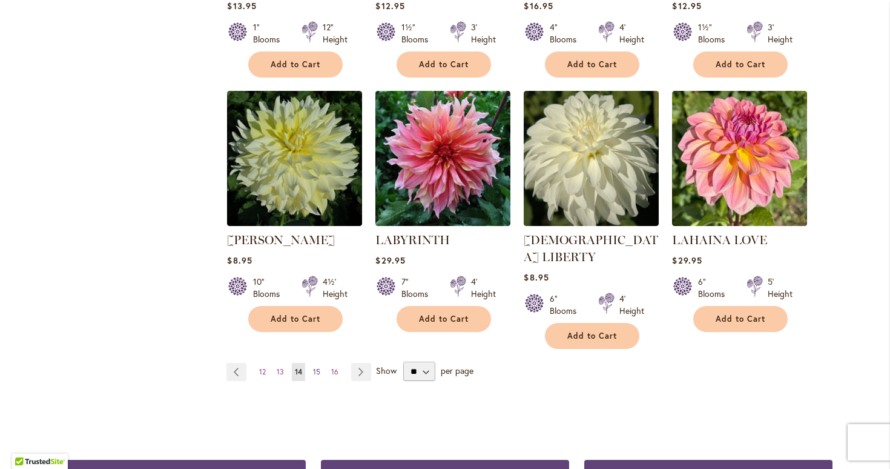
click at [319, 367] on span "15" at bounding box center [316, 371] width 7 height 9
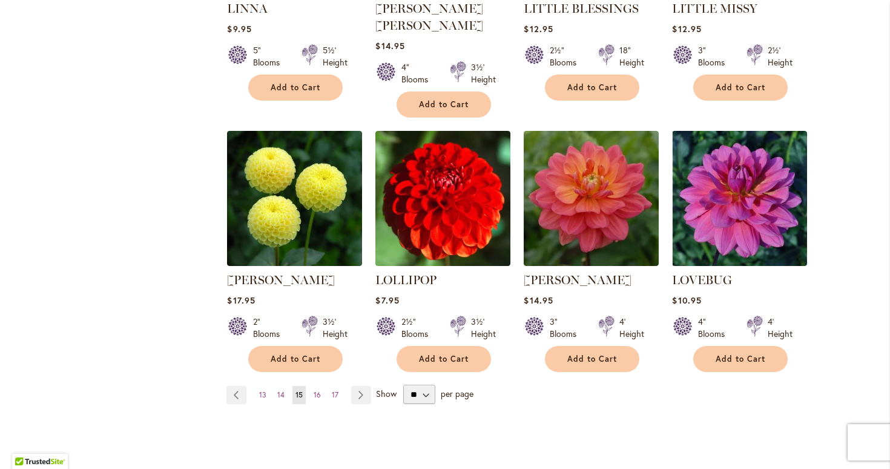
scroll to position [971, 0]
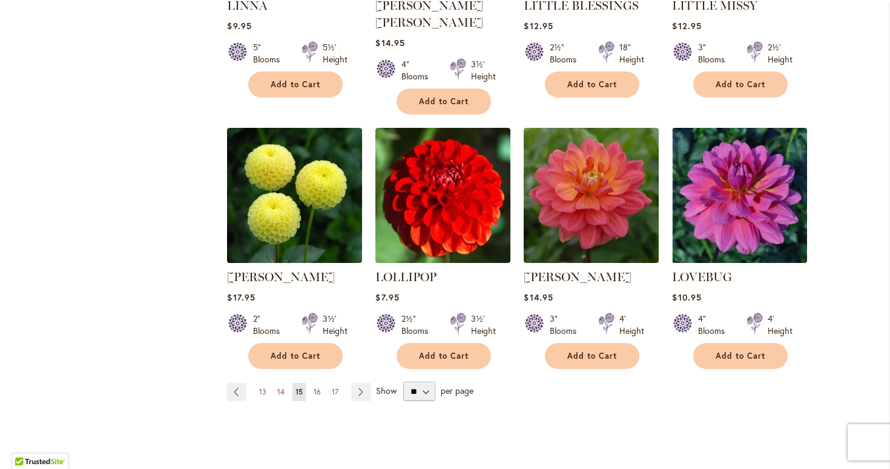
click at [317, 387] on span "16" at bounding box center [317, 391] width 7 height 9
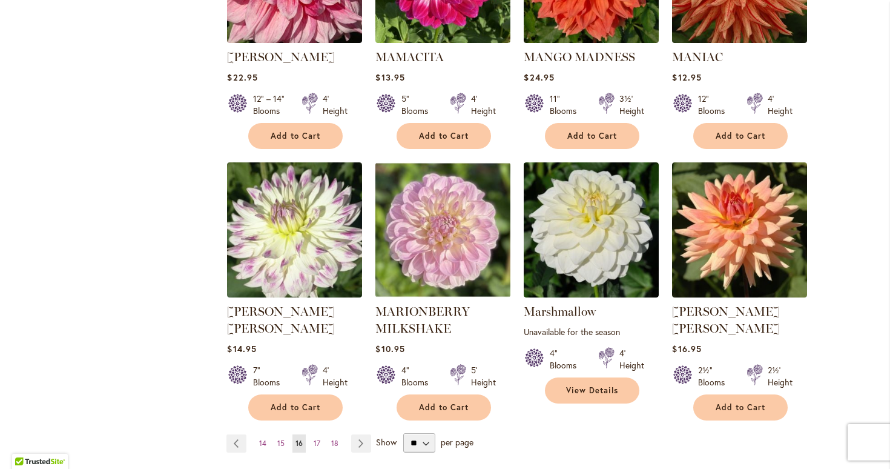
scroll to position [921, 0]
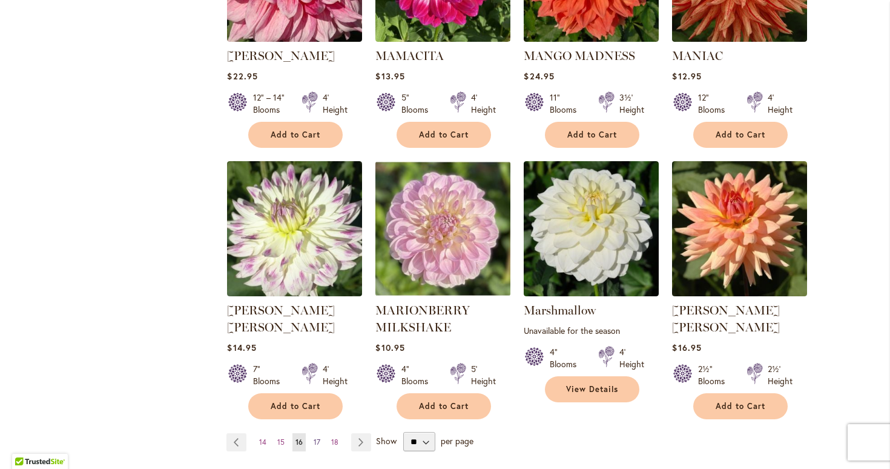
click at [317, 437] on span "17" at bounding box center [317, 441] width 7 height 9
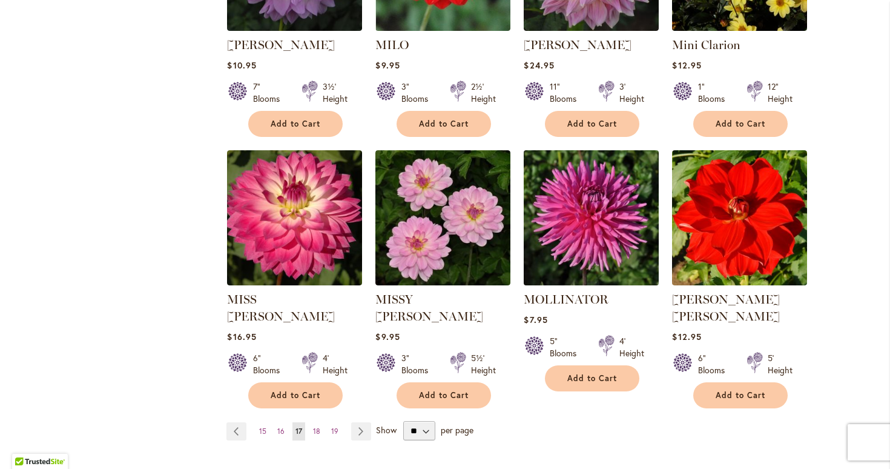
scroll to position [977, 0]
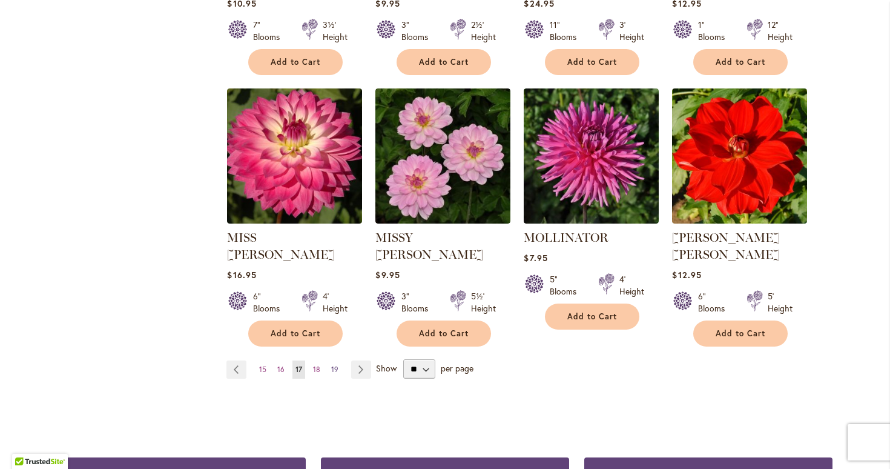
click at [332, 365] on span "19" at bounding box center [334, 369] width 7 height 9
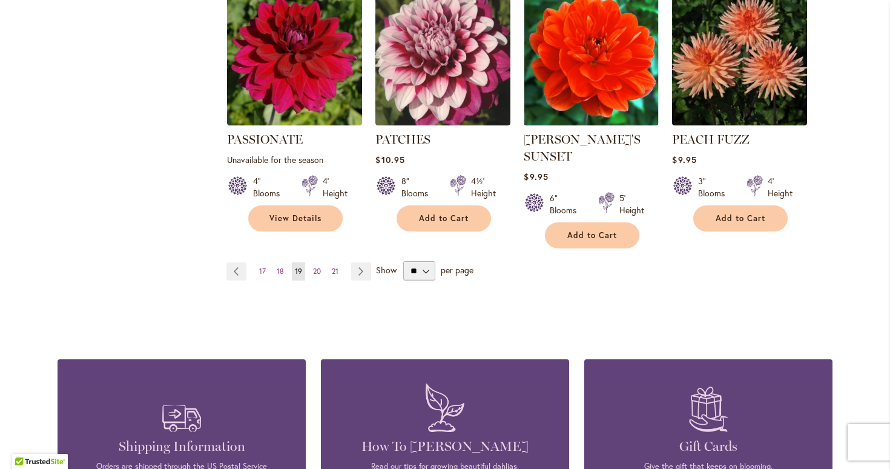
scroll to position [1093, 0]
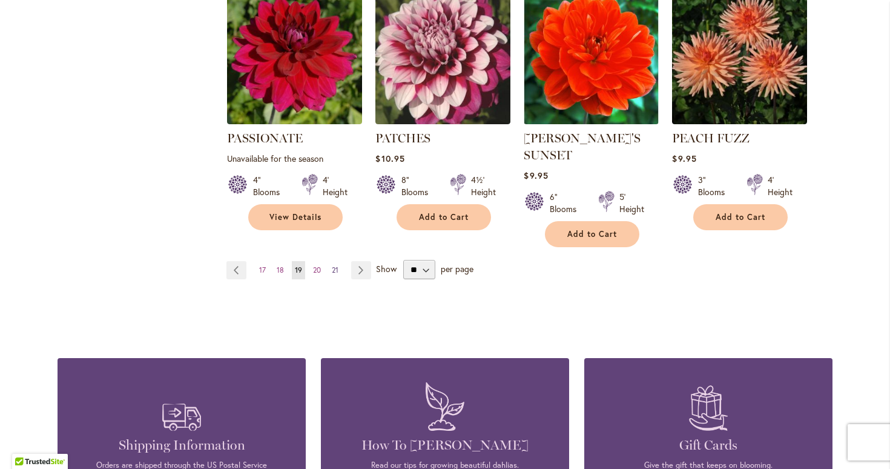
click at [336, 265] on span "21" at bounding box center [335, 269] width 7 height 9
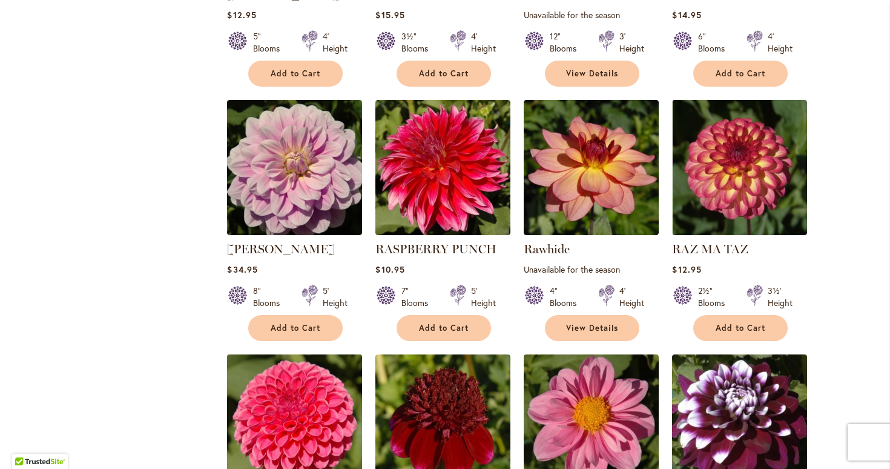
scroll to position [744, 0]
